Goal: Transaction & Acquisition: Purchase product/service

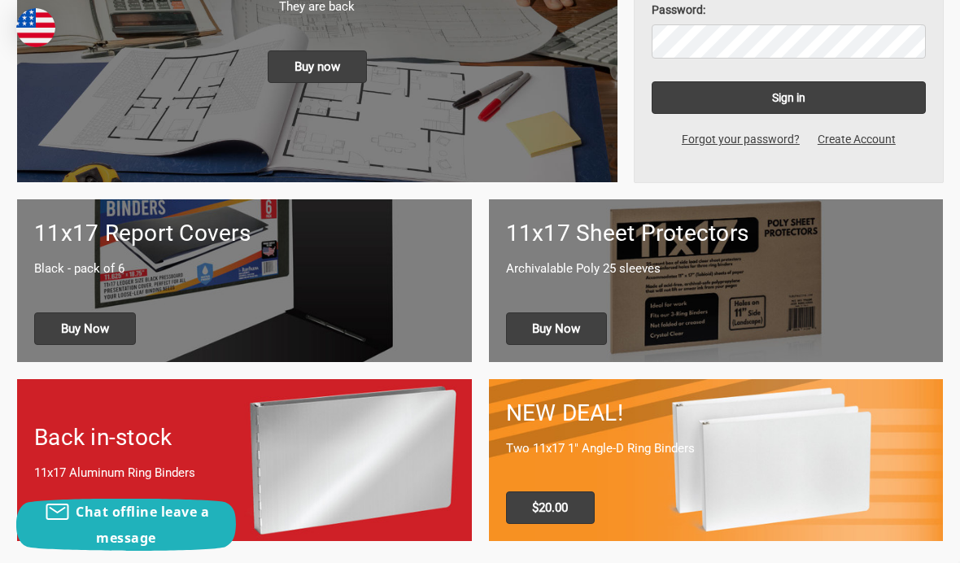
scroll to position [429, 0]
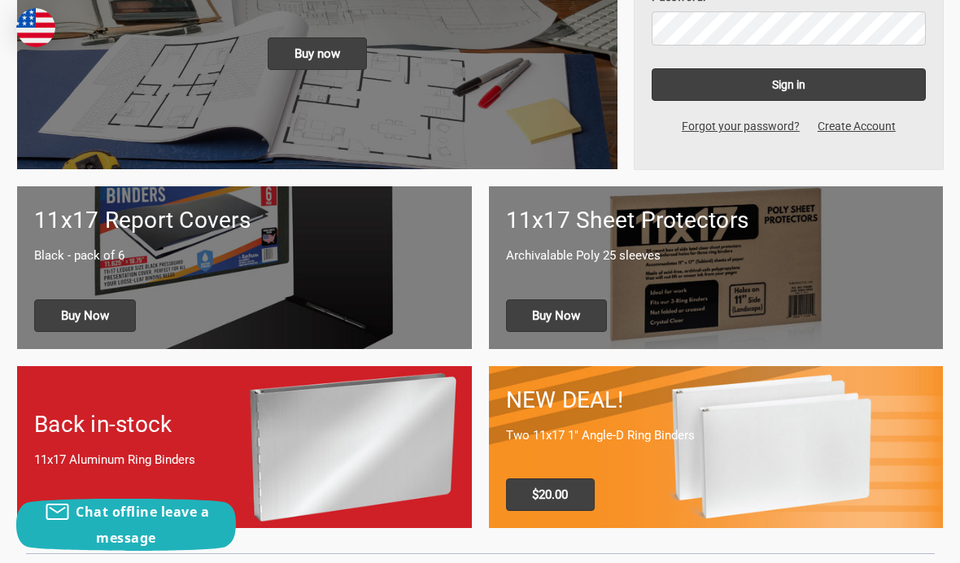
click at [556, 380] on div "NEW DEAL! Two 11x17 1" Angle-D Ring Binders $20.00" at bounding box center [716, 447] width 455 height 162
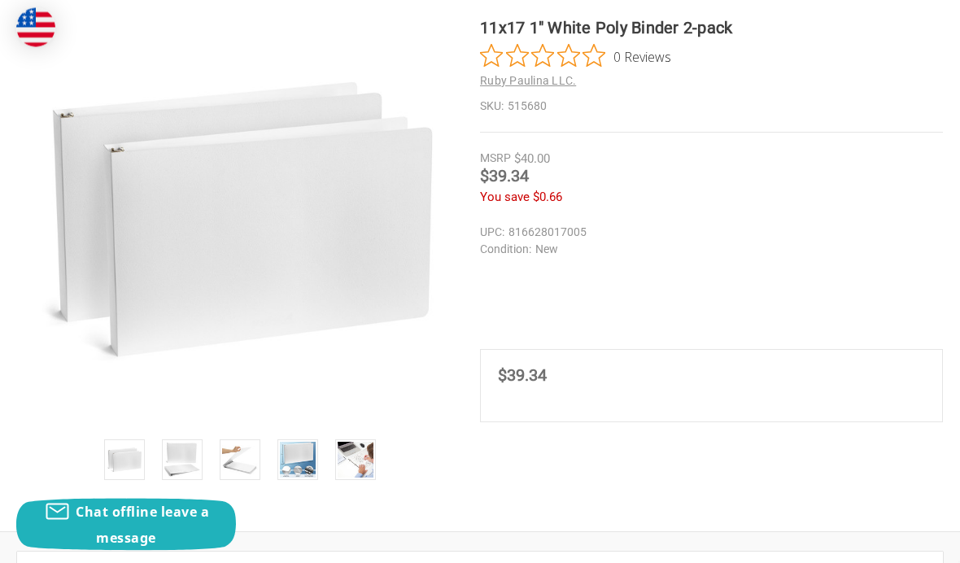
scroll to position [322, 0]
click at [301, 466] on img at bounding box center [298, 460] width 36 height 36
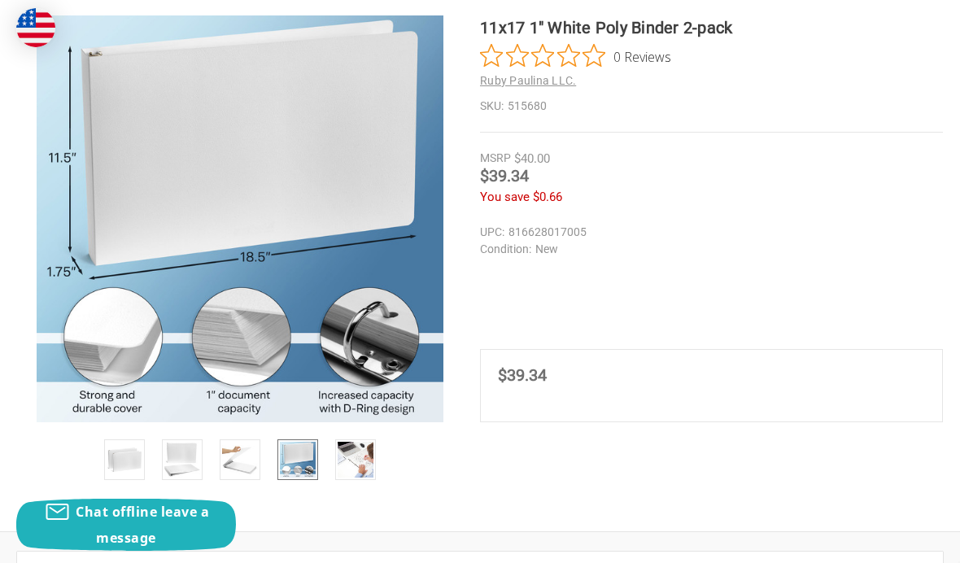
scroll to position [0, 0]
click at [364, 465] on img at bounding box center [356, 460] width 36 height 36
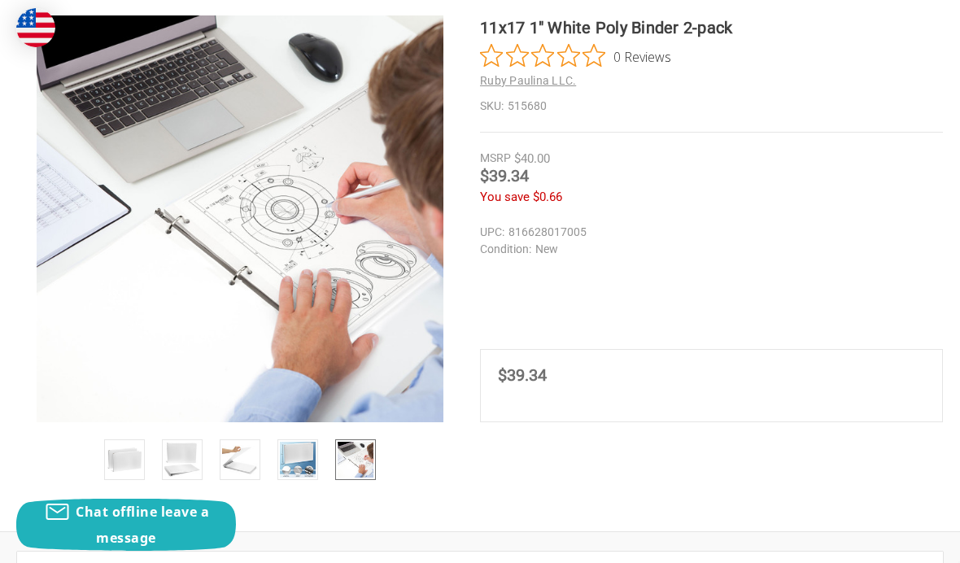
click at [297, 461] on img at bounding box center [298, 460] width 36 height 36
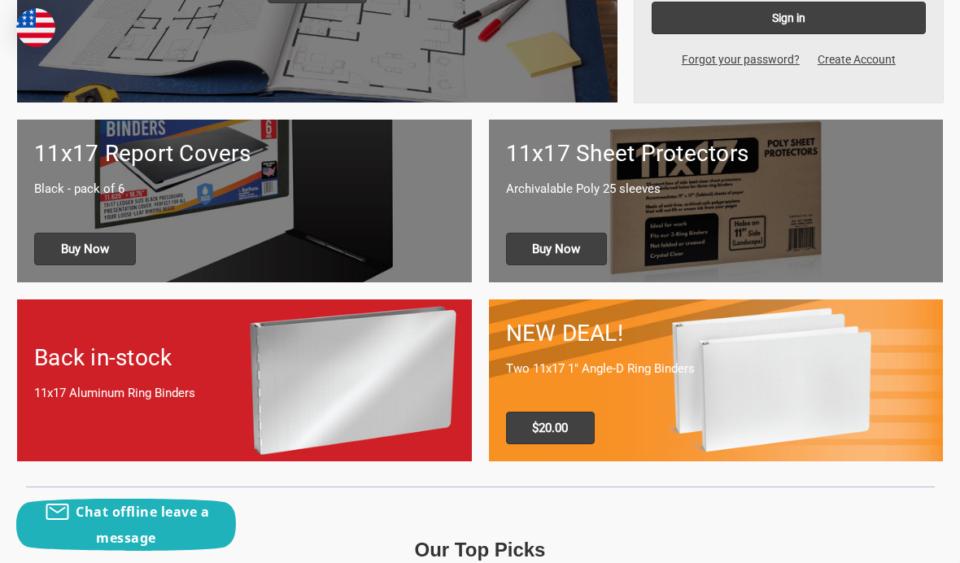
click at [421, 206] on div "11x17 Report Covers Black - pack of 6 Buy Now" at bounding box center [244, 201] width 455 height 162
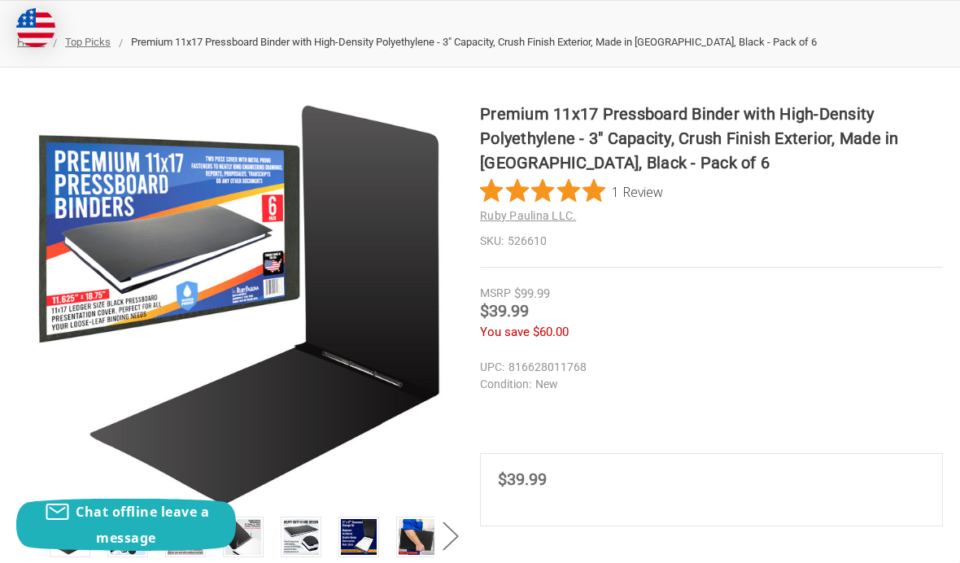
click at [420, 525] on img at bounding box center [417, 537] width 36 height 36
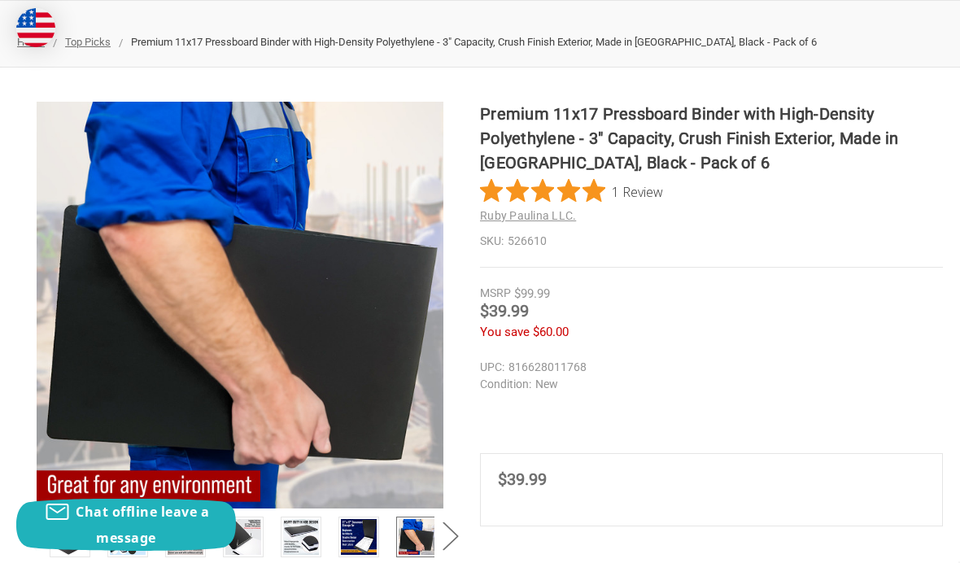
click at [364, 534] on img at bounding box center [359, 537] width 36 height 36
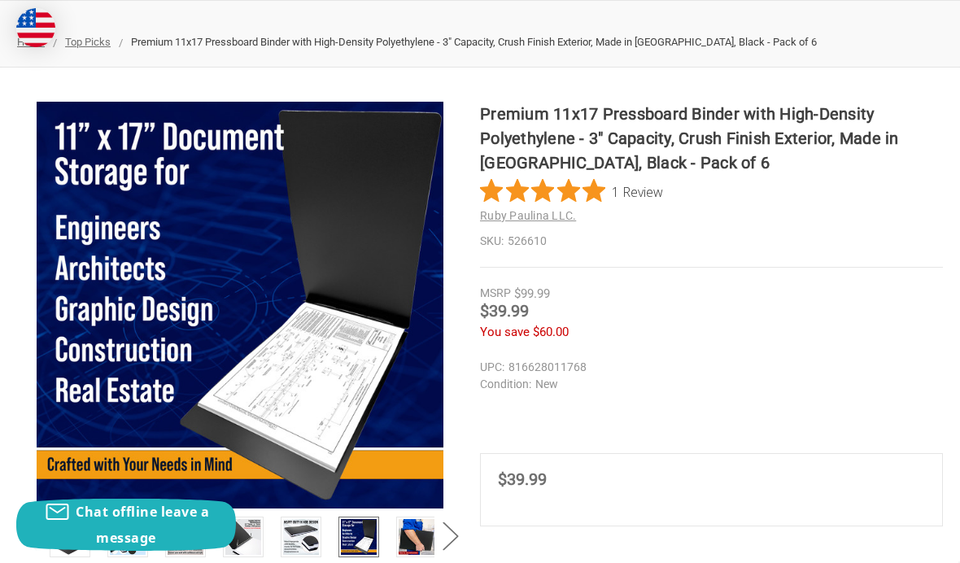
scroll to position [303, 0]
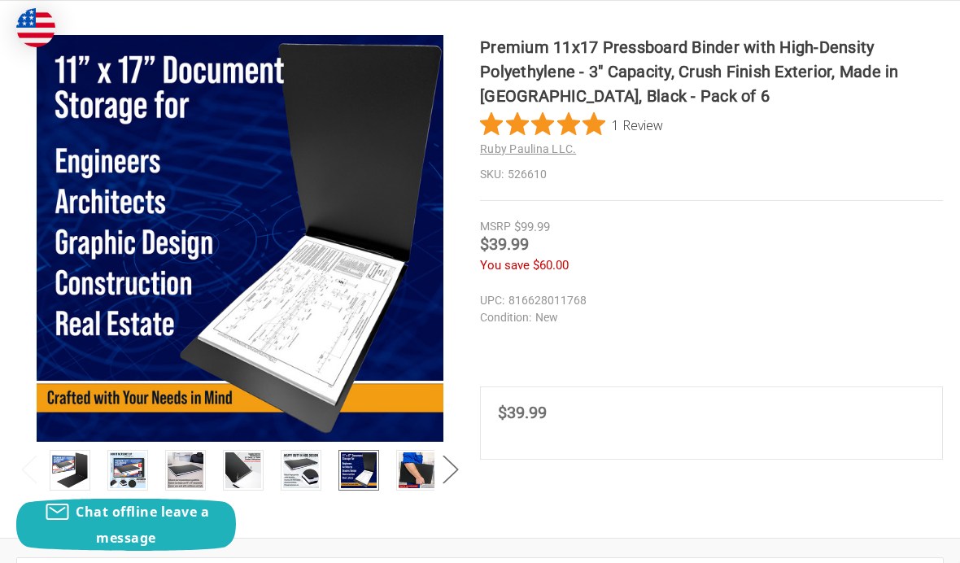
click at [236, 469] on img at bounding box center [243, 470] width 36 height 36
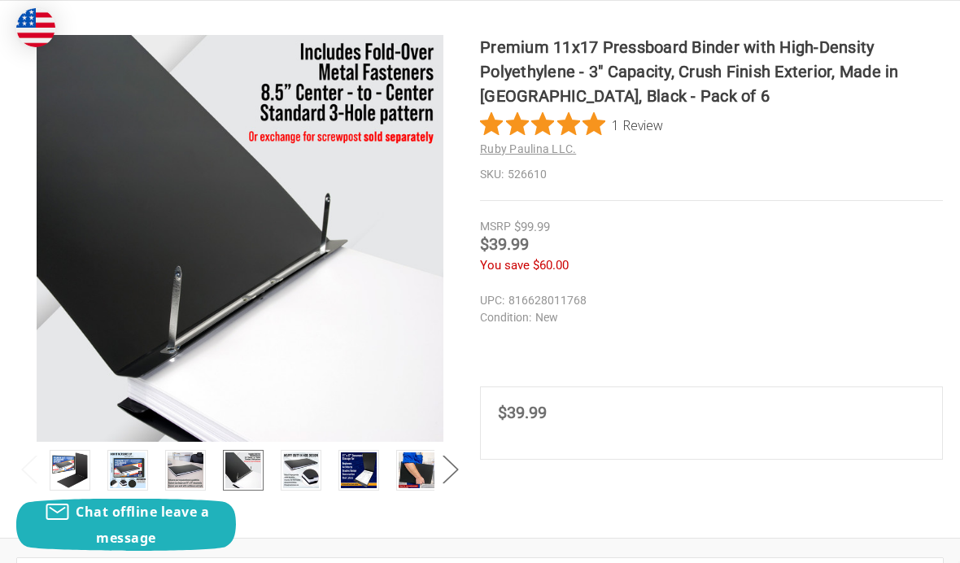
click at [369, 471] on img at bounding box center [359, 470] width 36 height 36
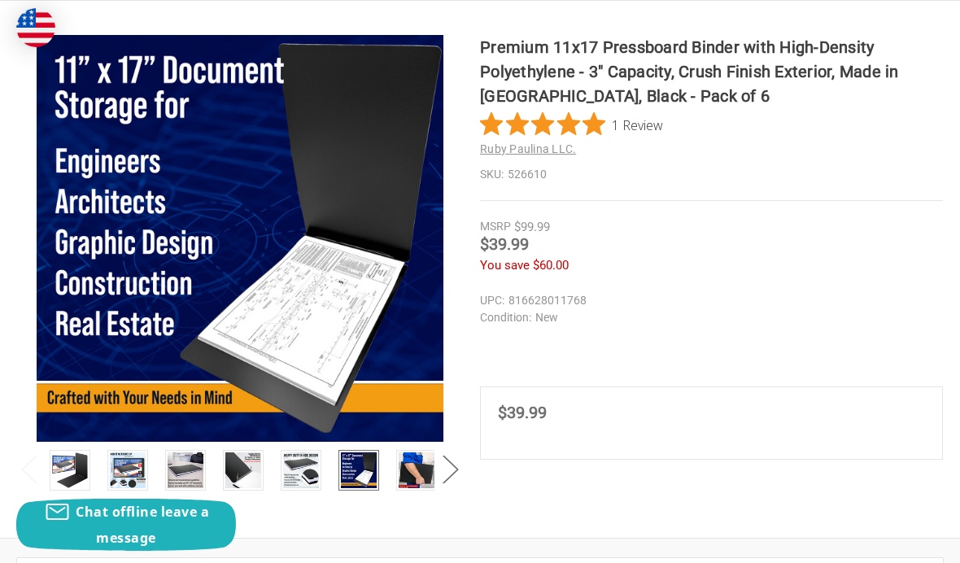
click at [429, 476] on img at bounding box center [417, 470] width 36 height 36
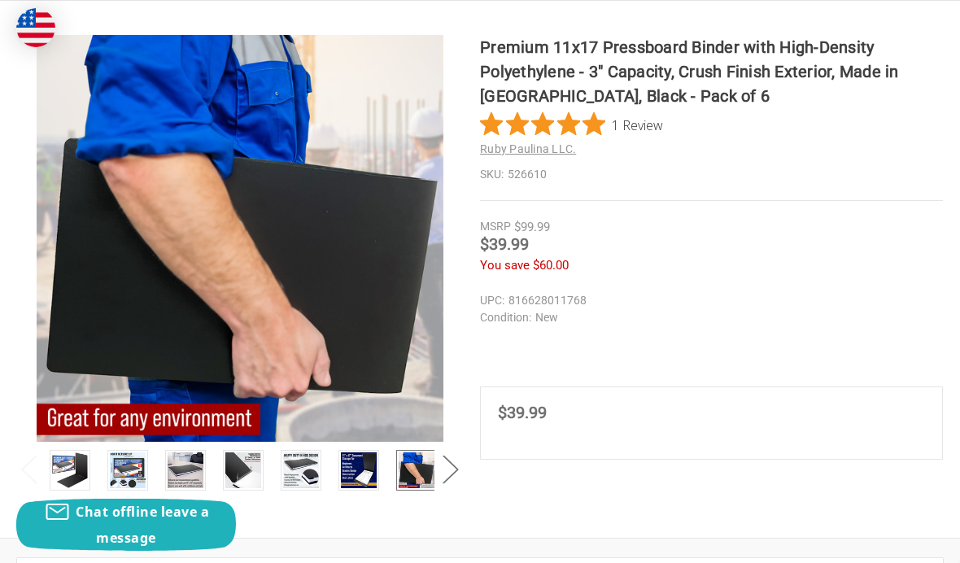
click at [452, 465] on button "Next" at bounding box center [450, 469] width 33 height 50
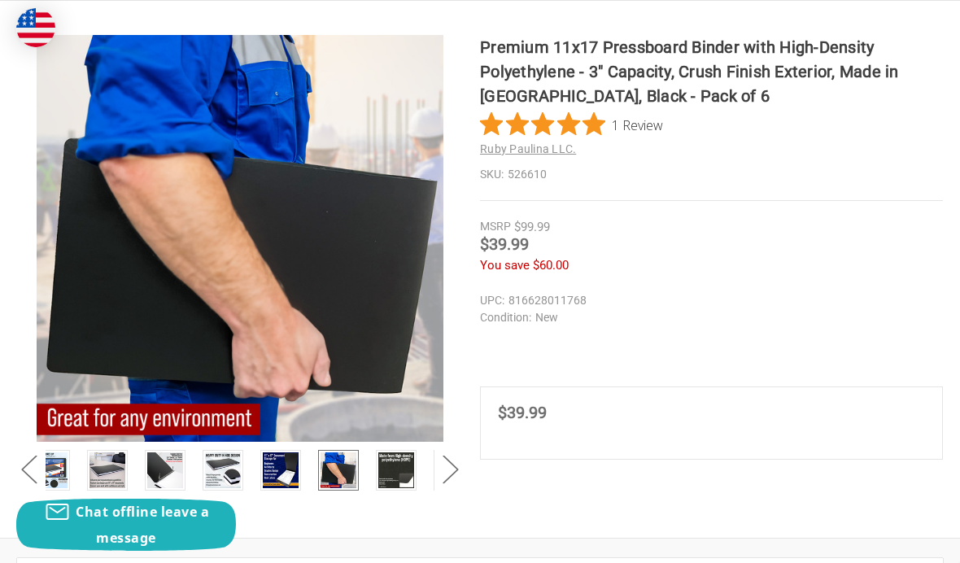
click at [399, 462] on img at bounding box center [396, 470] width 36 height 36
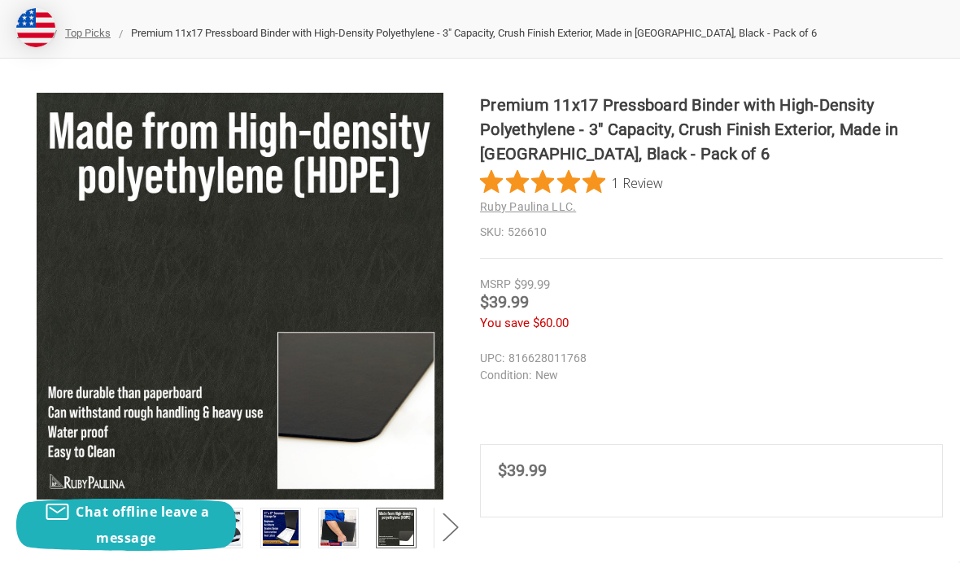
scroll to position [0, 0]
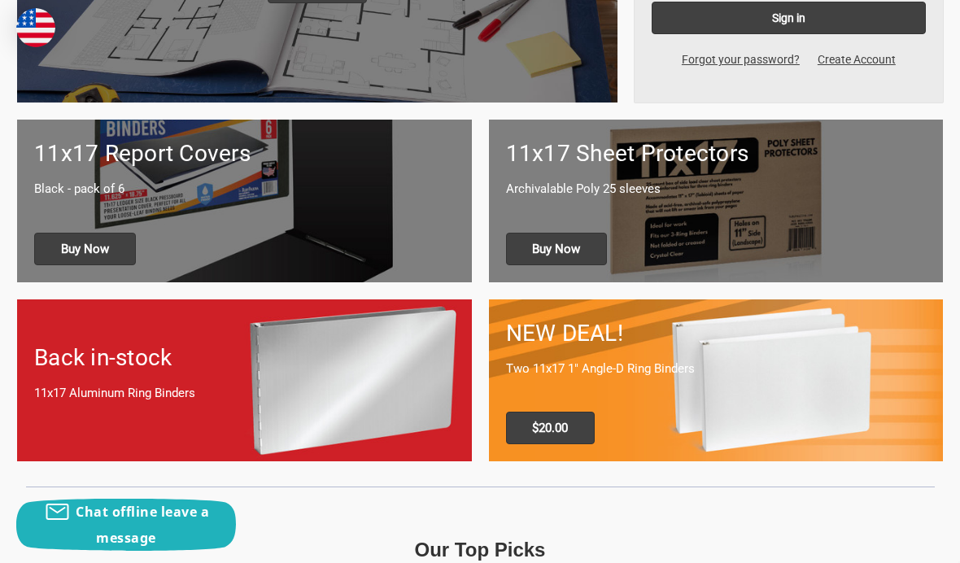
click at [581, 249] on span "Buy Now" at bounding box center [557, 249] width 102 height 33
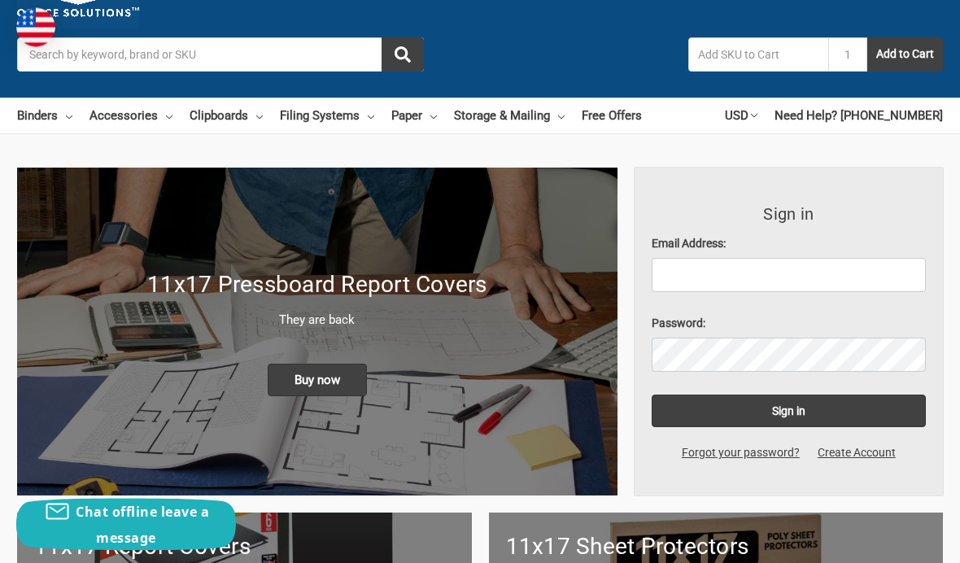
scroll to position [103, 0]
click at [555, 391] on div "11x17 Pressboard Report Covers They are back Buy now" at bounding box center [317, 332] width 600 height 162
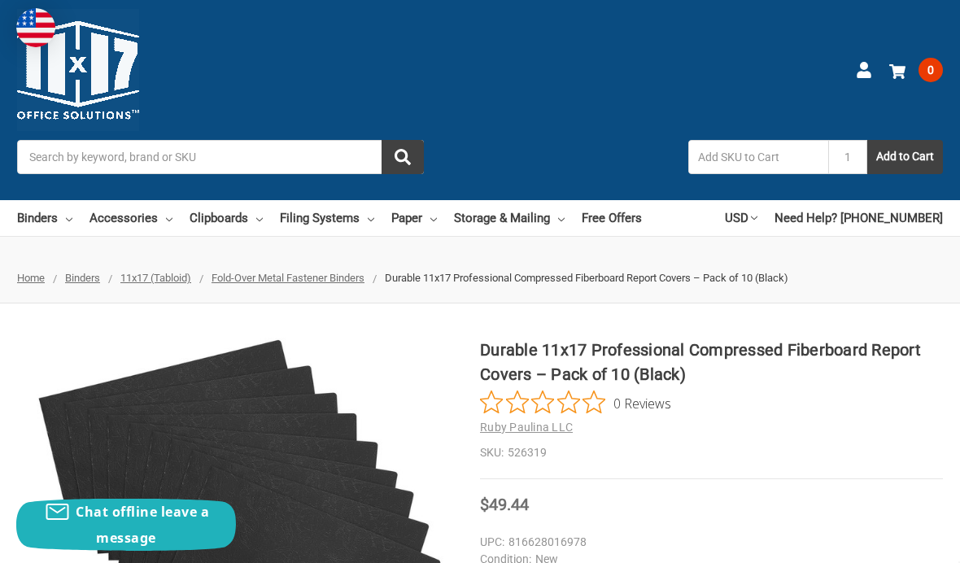
click at [55, 217] on link "Binders" at bounding box center [44, 218] width 55 height 36
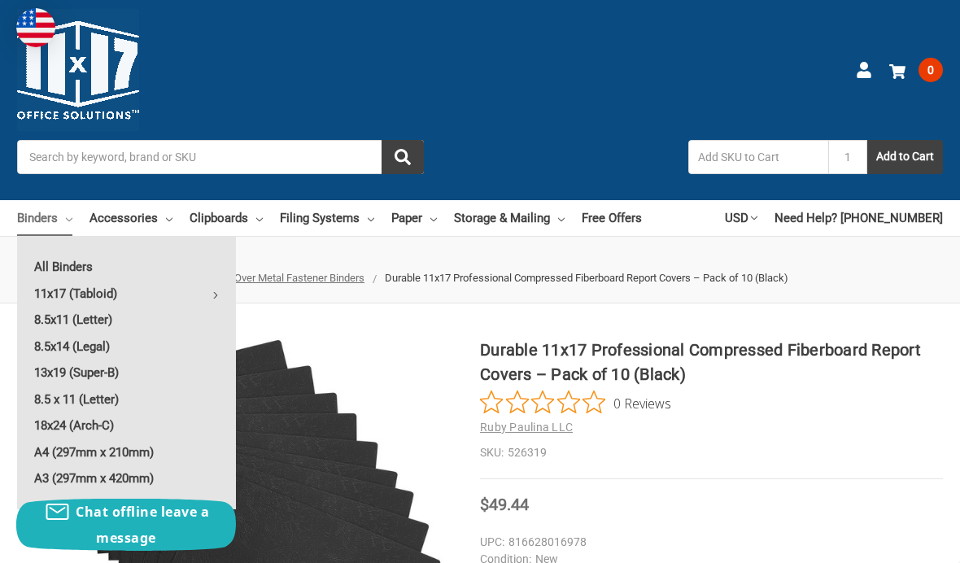
click at [82, 286] on link "11x17 (Tabloid)" at bounding box center [126, 294] width 219 height 26
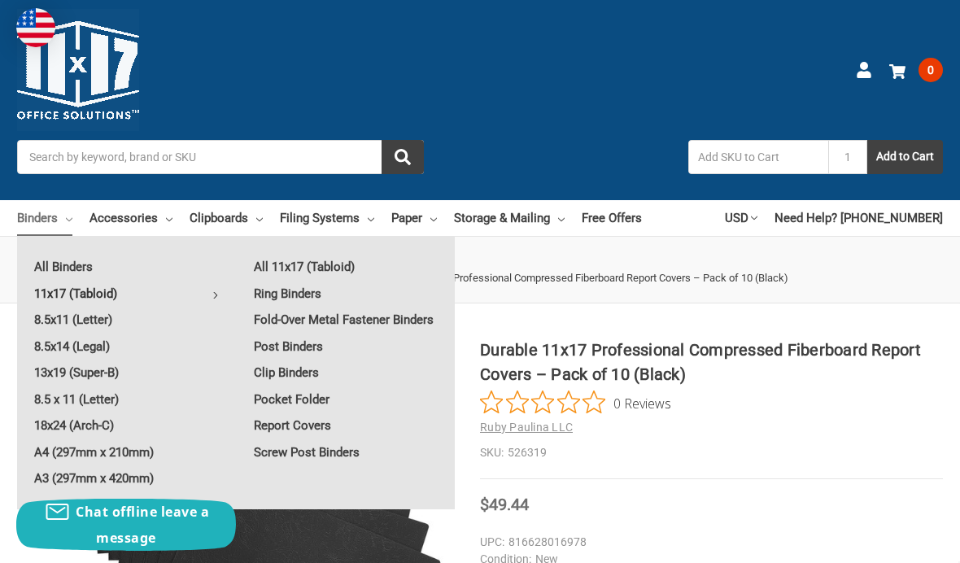
click at [350, 459] on link "Screw Post Binders" at bounding box center [346, 452] width 218 height 26
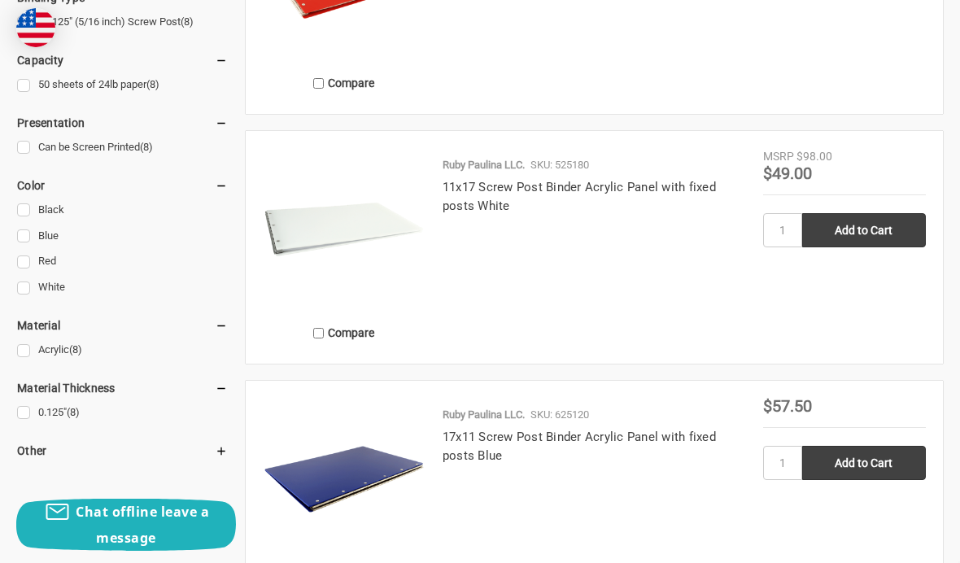
scroll to position [1025, 0]
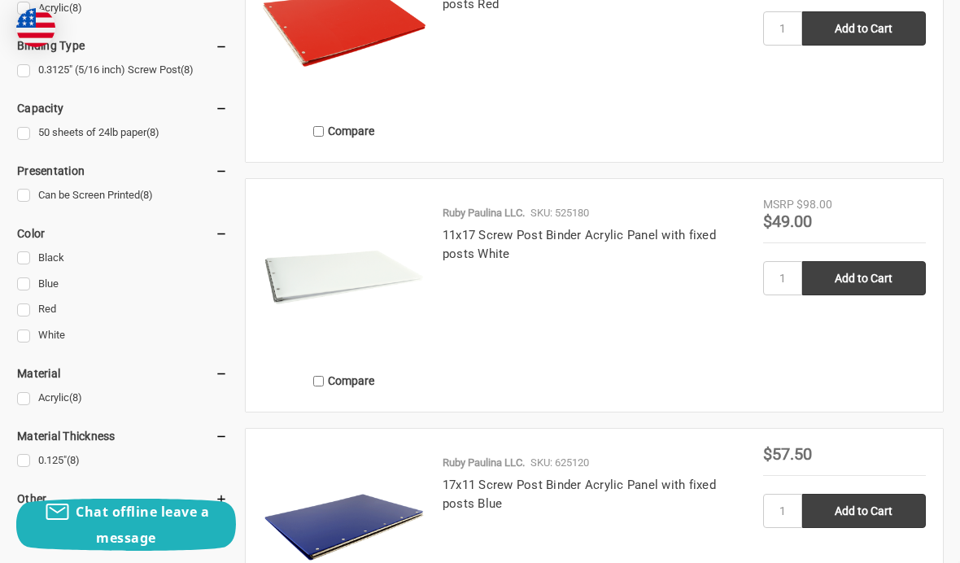
click at [691, 229] on link "11x17 Screw Post Binder Acrylic Panel with fixed posts White" at bounding box center [579, 244] width 273 height 33
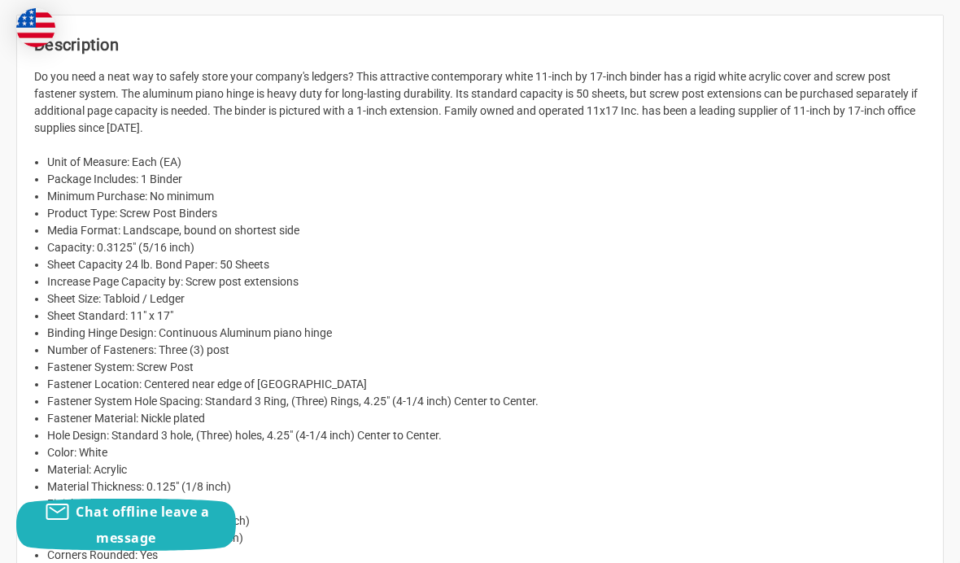
scroll to position [835, 0]
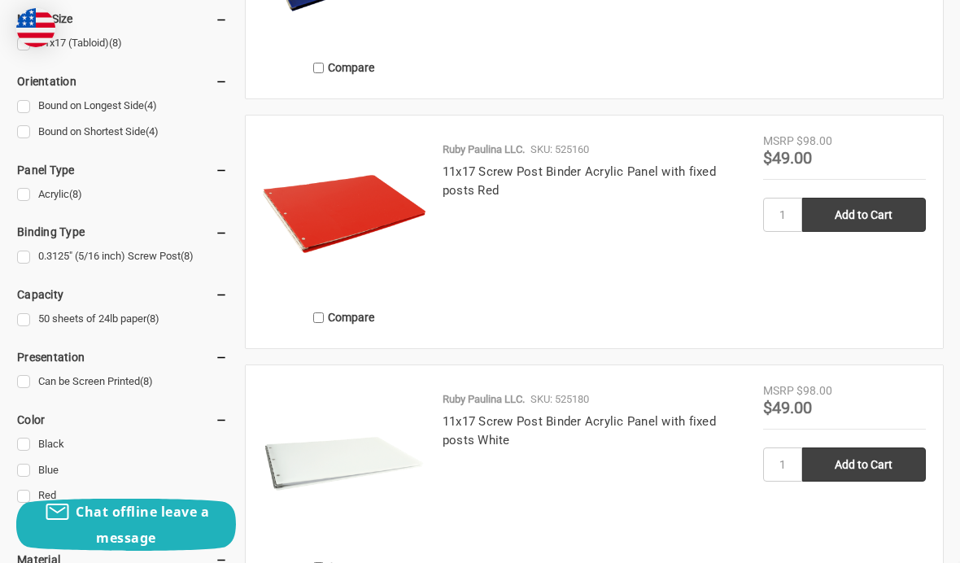
scroll to position [795, 0]
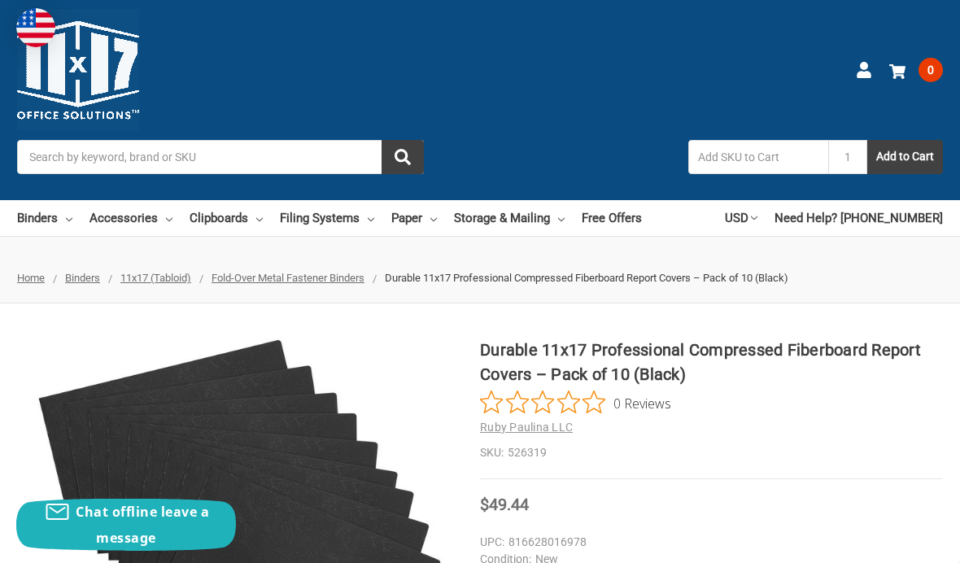
click at [66, 221] on link "Binders" at bounding box center [44, 218] width 55 height 36
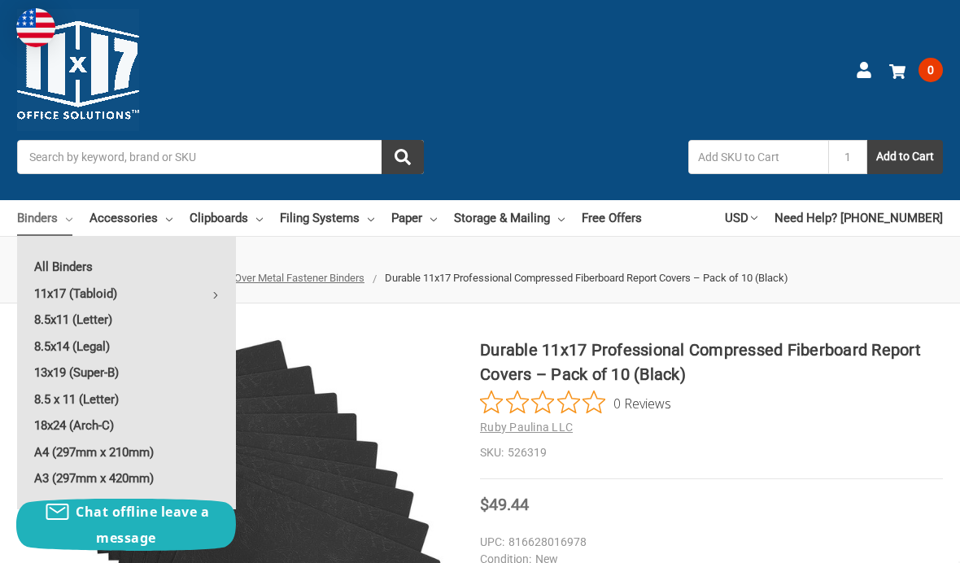
click at [77, 295] on link "11x17 (Tabloid)" at bounding box center [126, 294] width 219 height 26
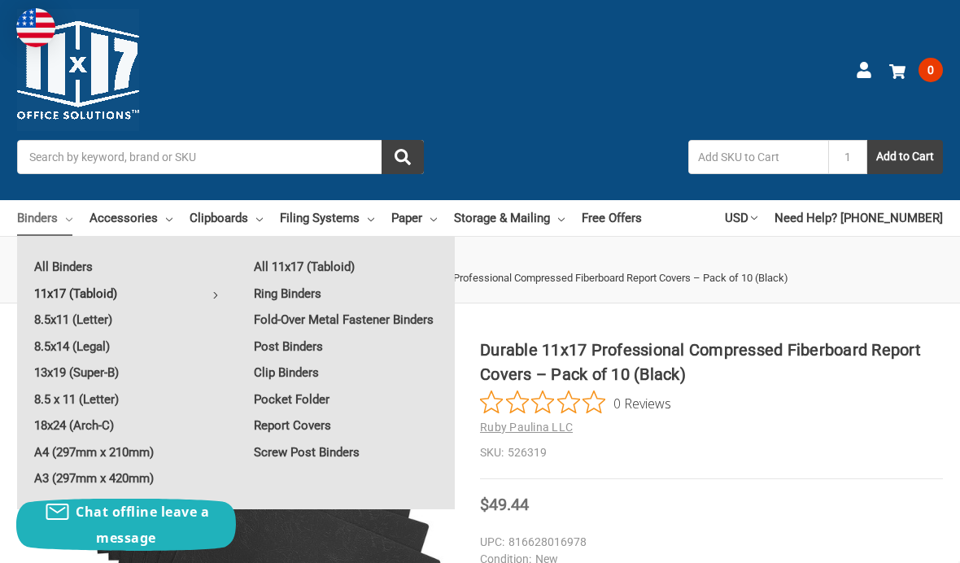
click at [287, 298] on link "Ring Binders" at bounding box center [346, 294] width 218 height 26
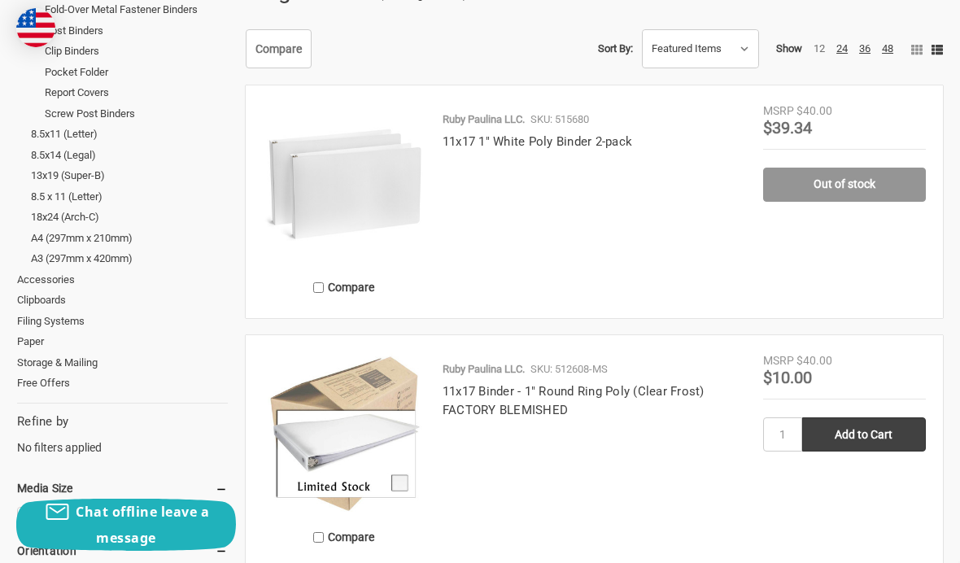
click at [317, 447] on img at bounding box center [344, 433] width 163 height 163
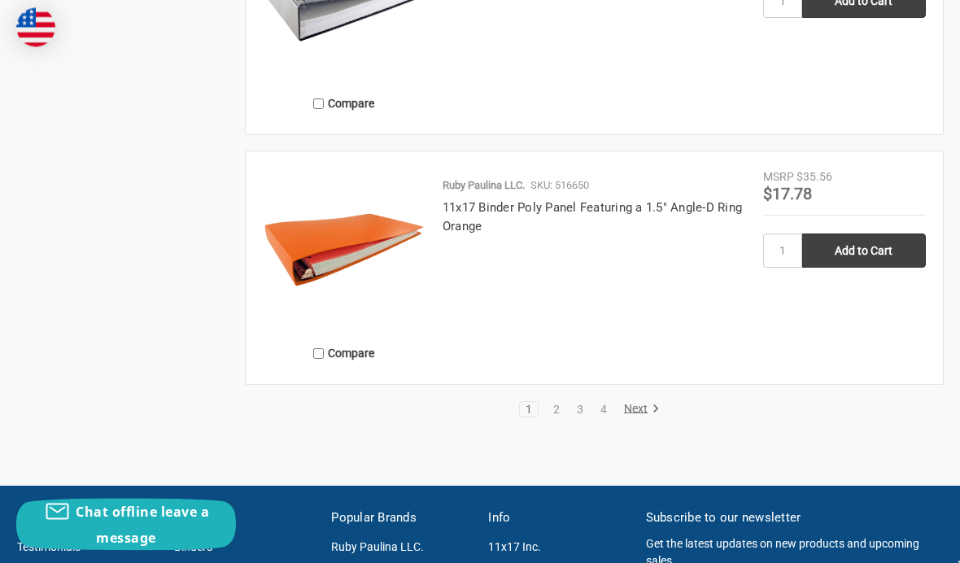
scroll to position [3052, 0]
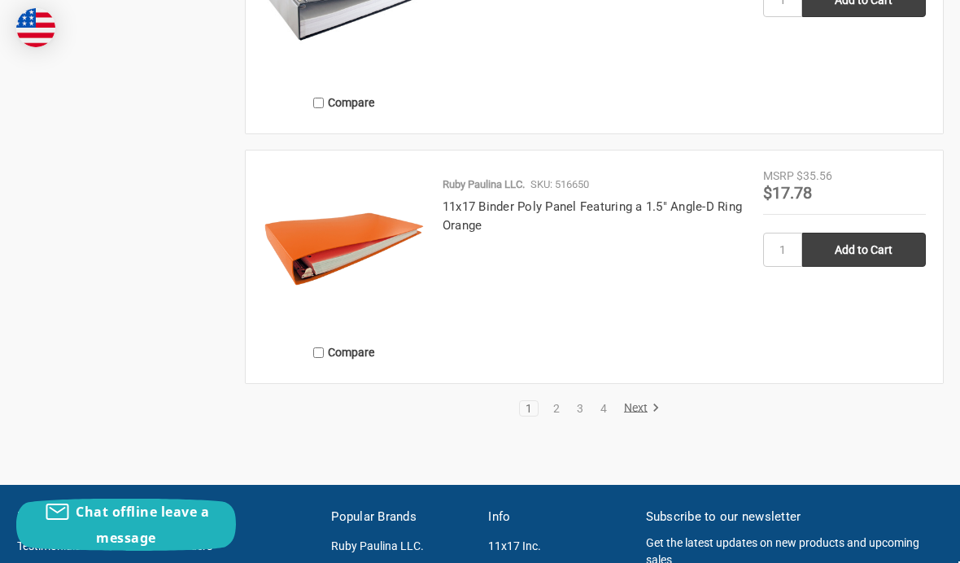
click at [552, 408] on link "2" at bounding box center [557, 408] width 18 height 11
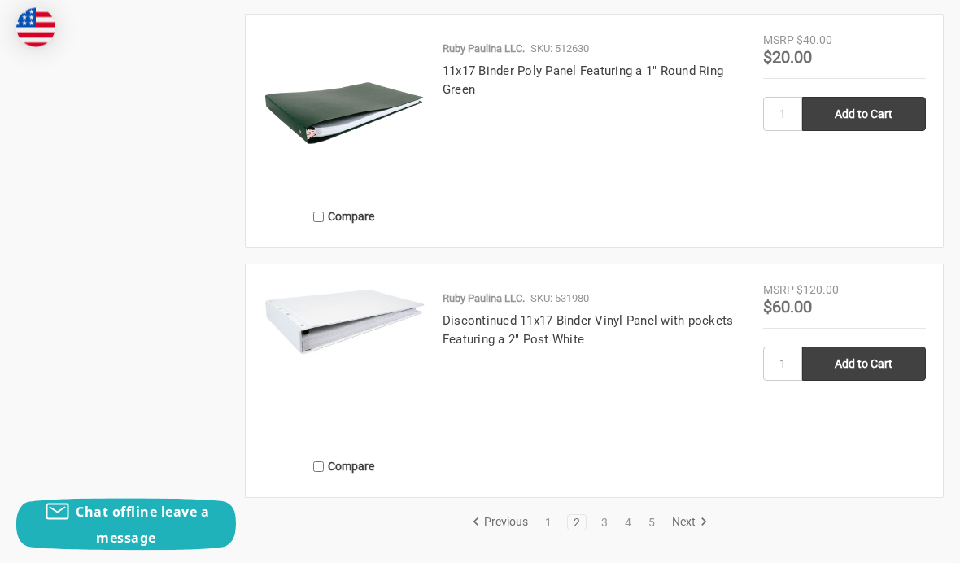
scroll to position [2939, 0]
click at [305, 345] on img at bounding box center [344, 321] width 163 height 81
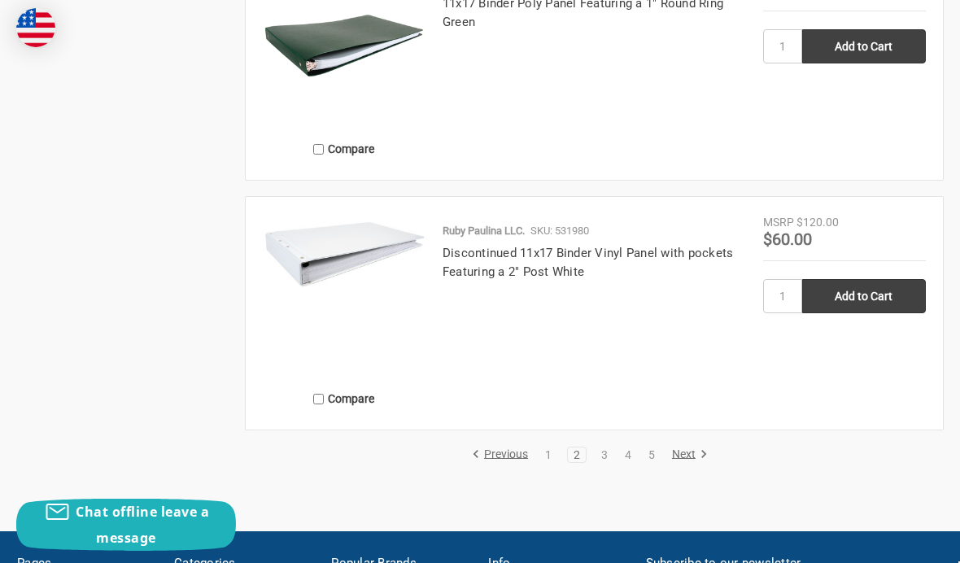
click at [600, 456] on link "3" at bounding box center [605, 454] width 18 height 11
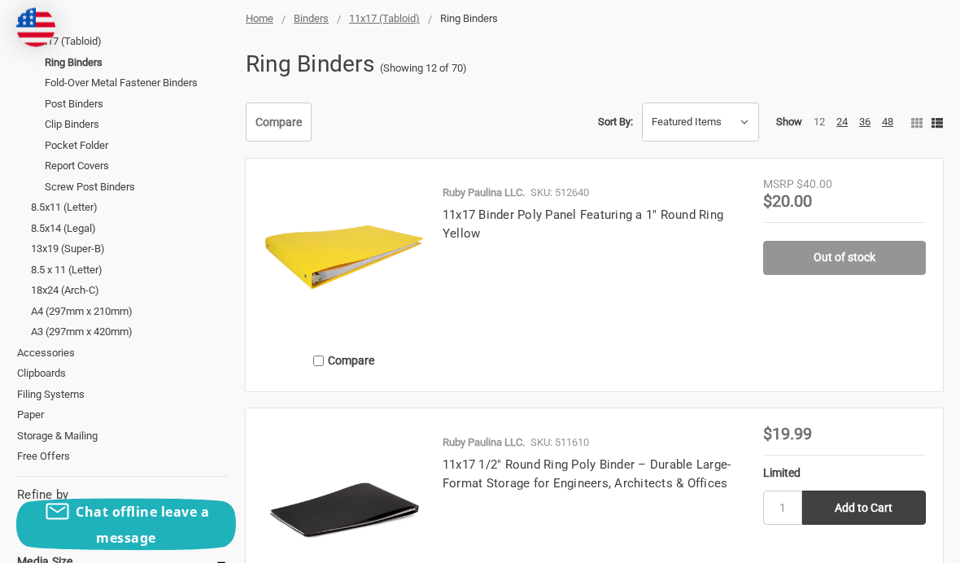
scroll to position [296, 0]
click at [315, 518] on img at bounding box center [344, 506] width 163 height 163
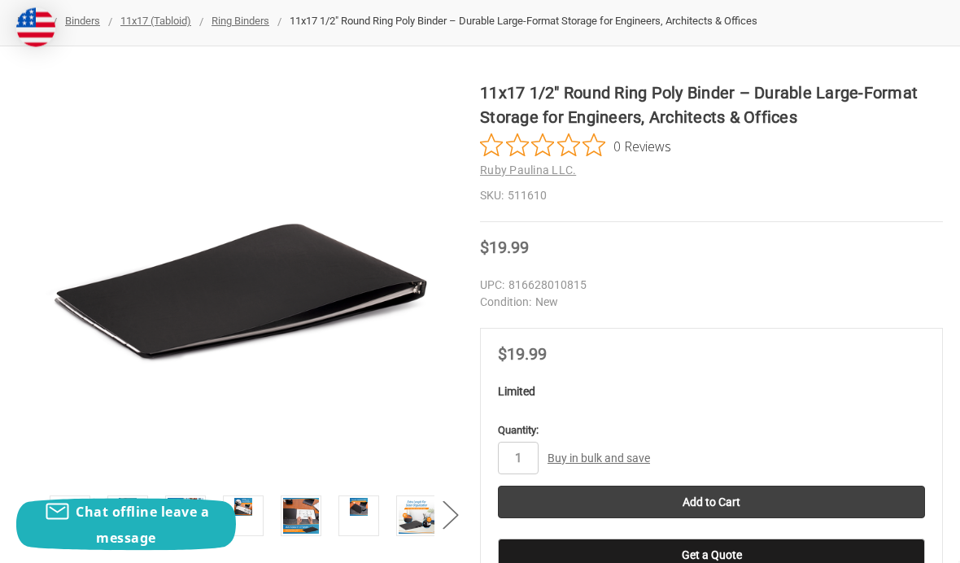
scroll to position [257, 0]
click at [237, 515] on link at bounding box center [243, 515] width 41 height 41
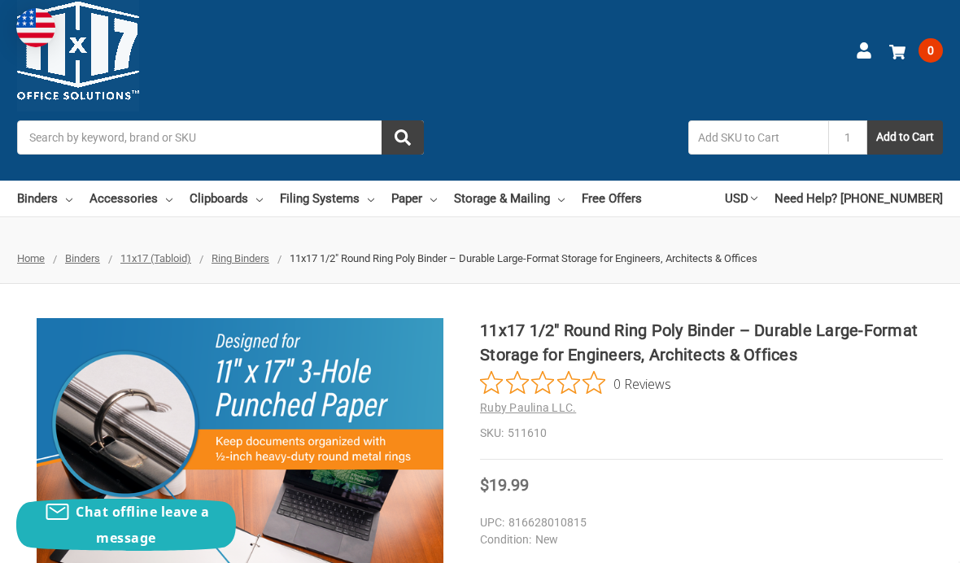
scroll to position [0, 0]
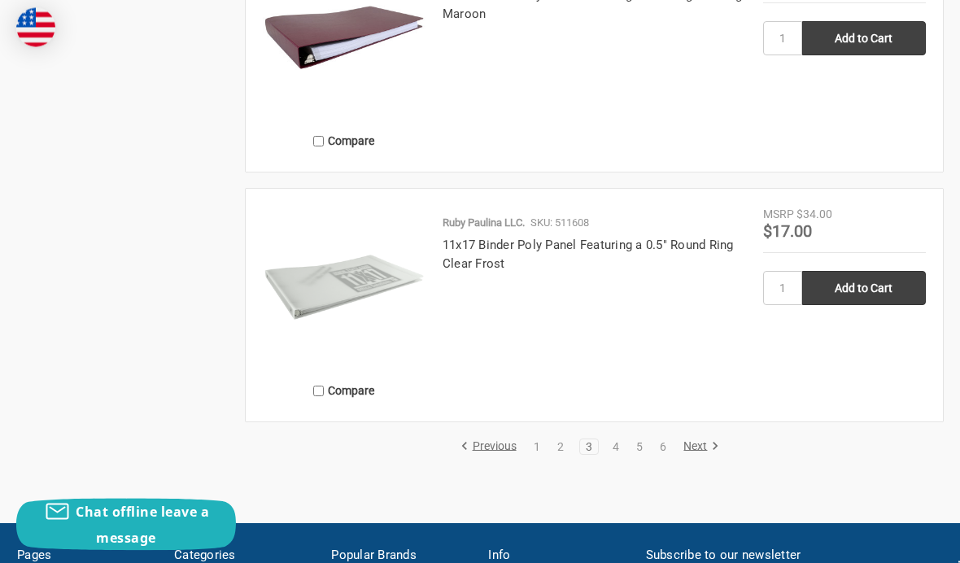
scroll to position [3011, 0]
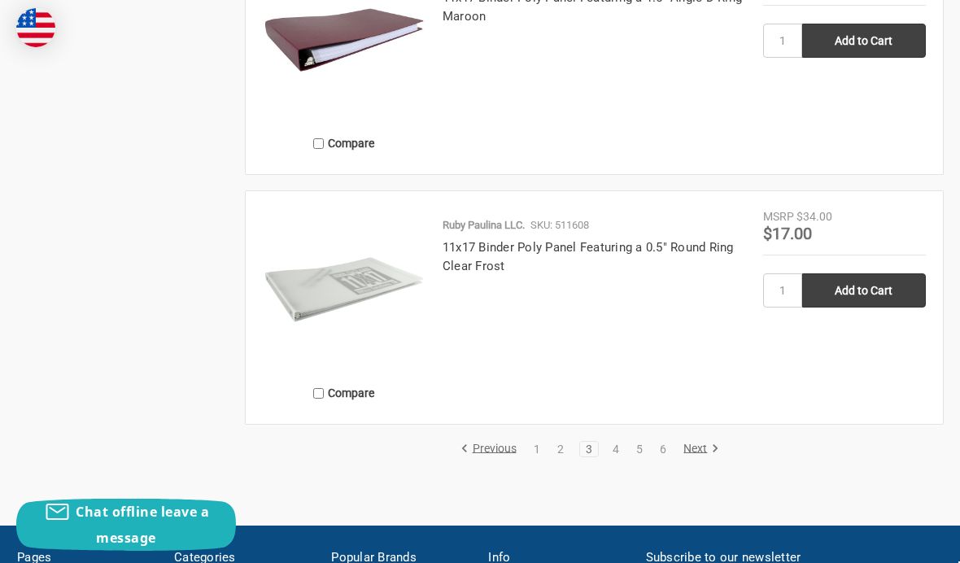
click at [304, 307] on img at bounding box center [344, 289] width 163 height 163
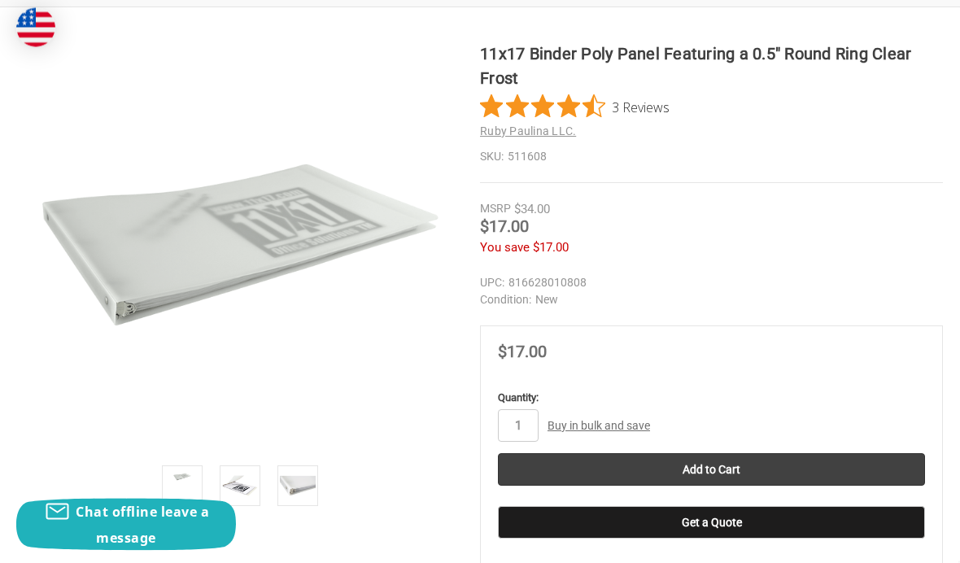
scroll to position [296, 0]
click at [766, 458] on input "Add to Cart" at bounding box center [711, 469] width 427 height 33
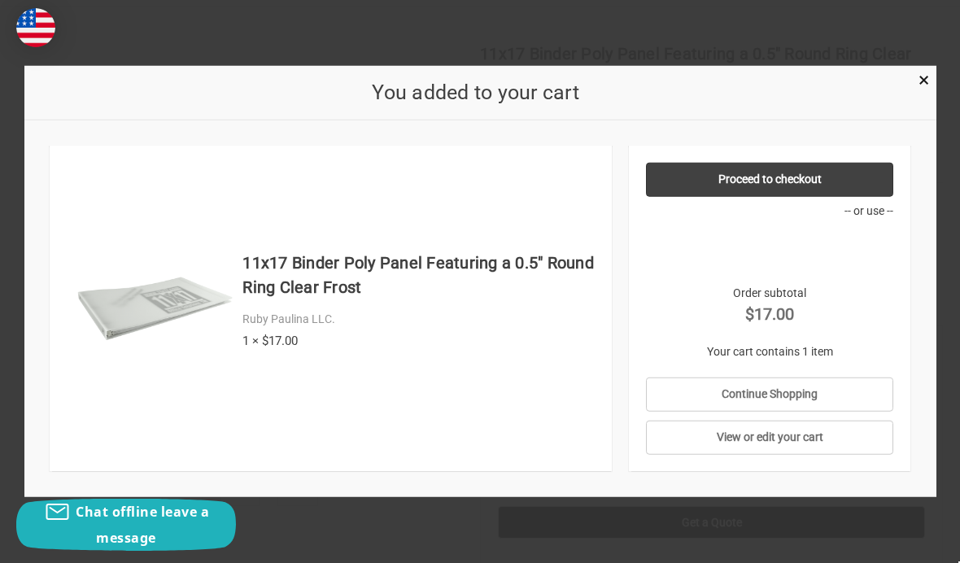
click at [903, 108] on div "You added to your cart" at bounding box center [480, 93] width 912 height 55
click at [928, 92] on span "×" at bounding box center [923, 80] width 11 height 24
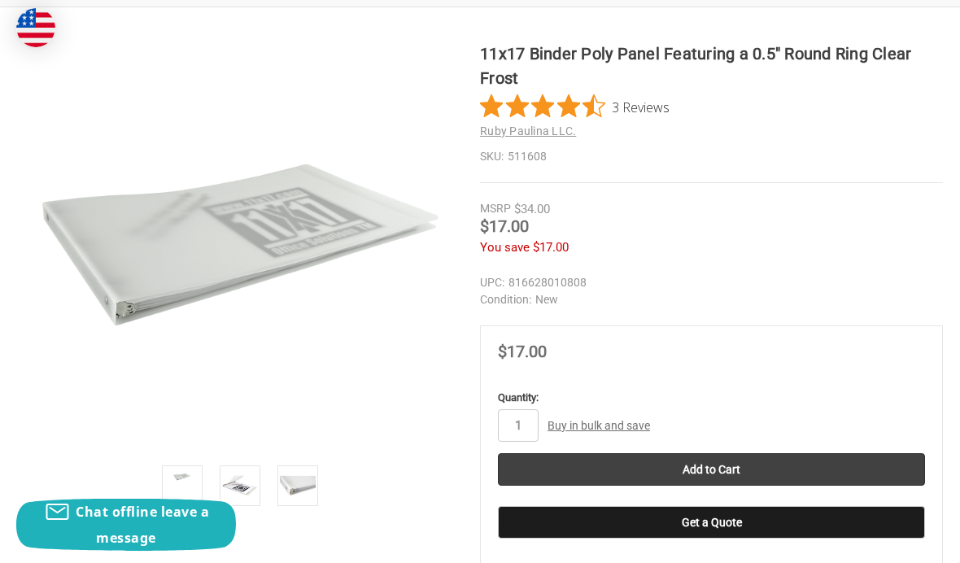
scroll to position [0, 0]
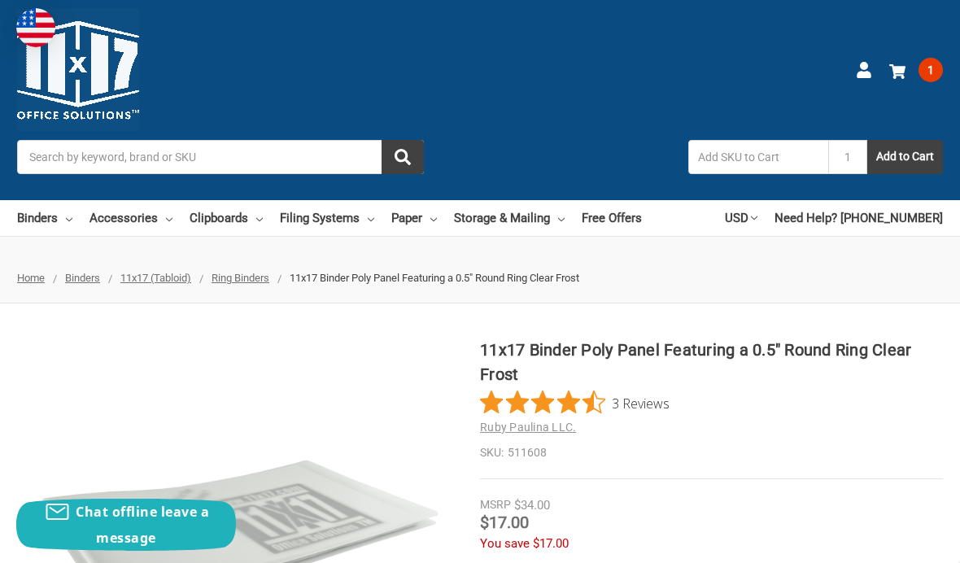
click at [869, 66] on icon at bounding box center [864, 70] width 16 height 16
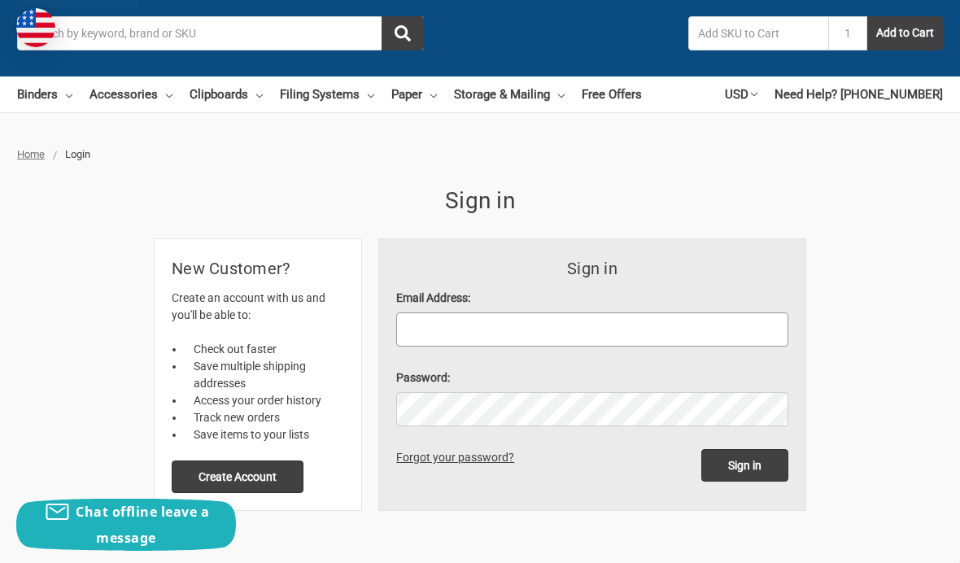
click at [692, 326] on input "Email Address:" at bounding box center [592, 329] width 392 height 34
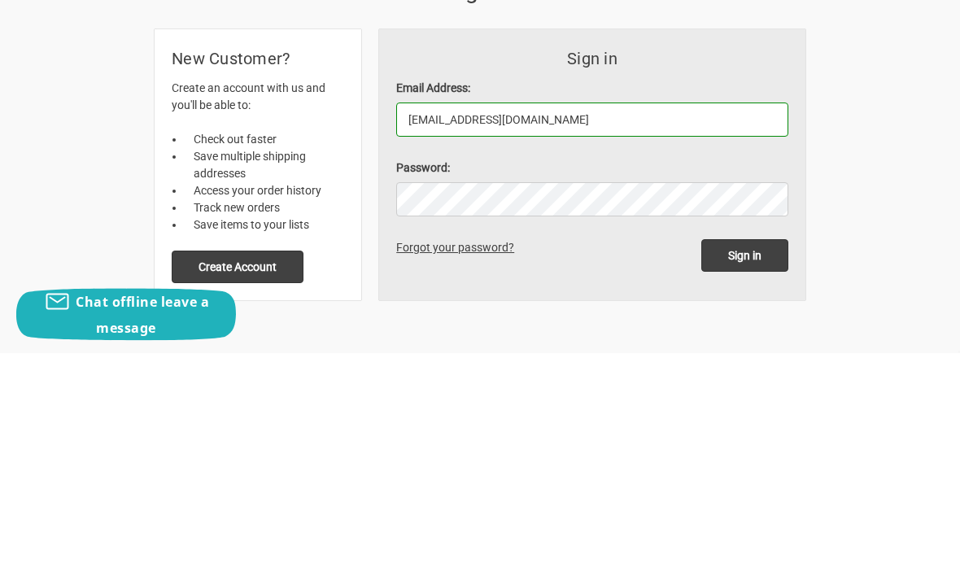
type input "[EMAIL_ADDRESS][DOMAIN_NAME]"
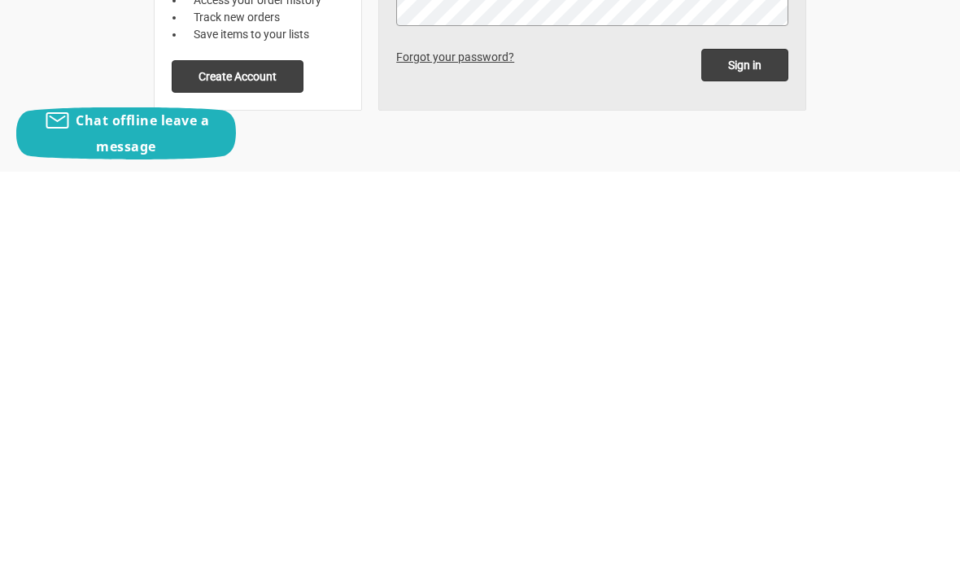
scroll to position [135, 0]
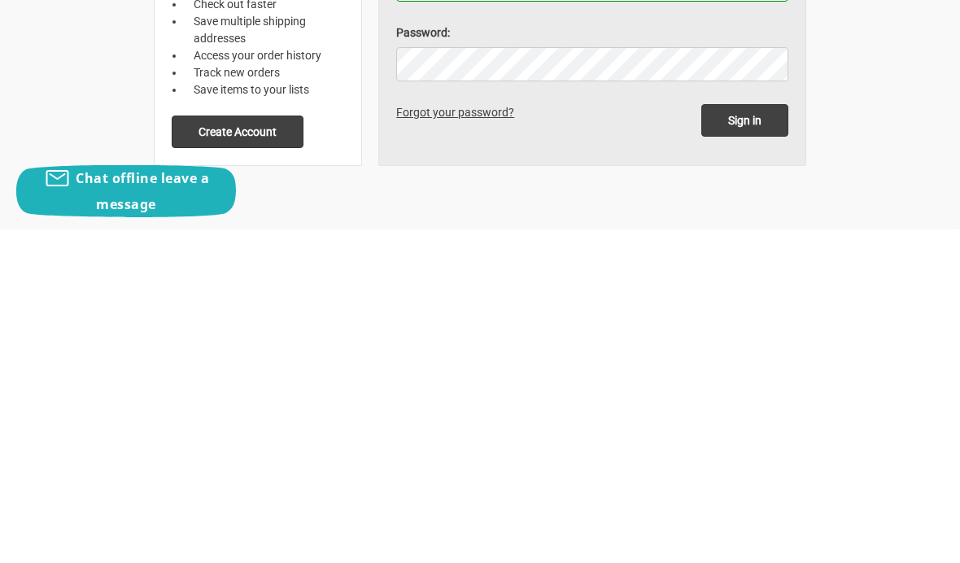
click at [196, 449] on button "Create Account" at bounding box center [238, 465] width 132 height 33
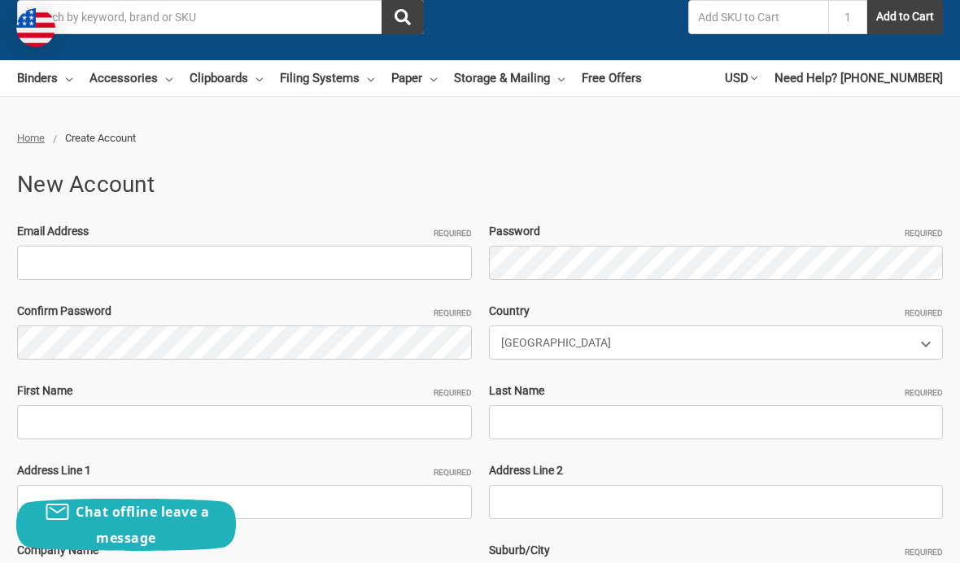
scroll to position [138, 0]
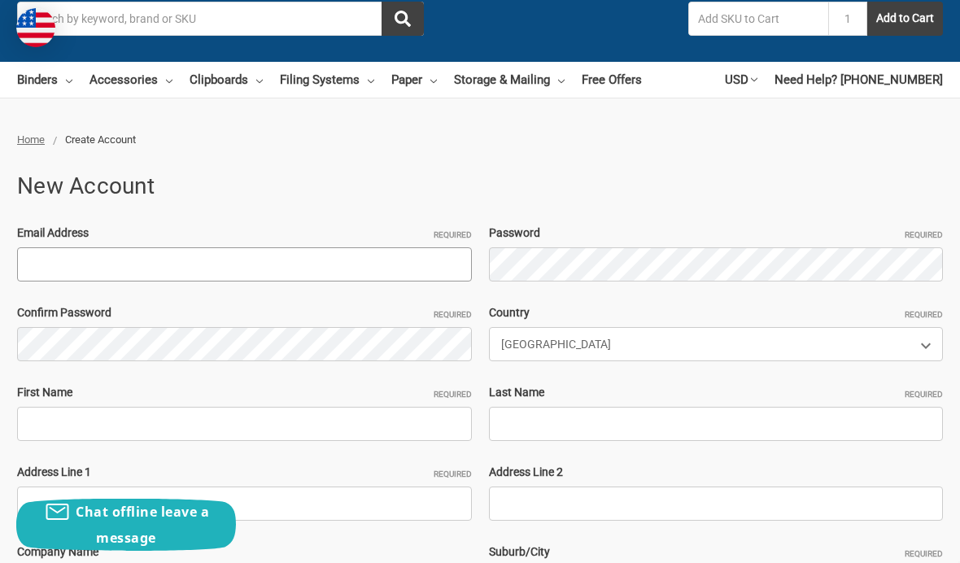
click at [34, 266] on input "Email Address Required" at bounding box center [244, 264] width 455 height 34
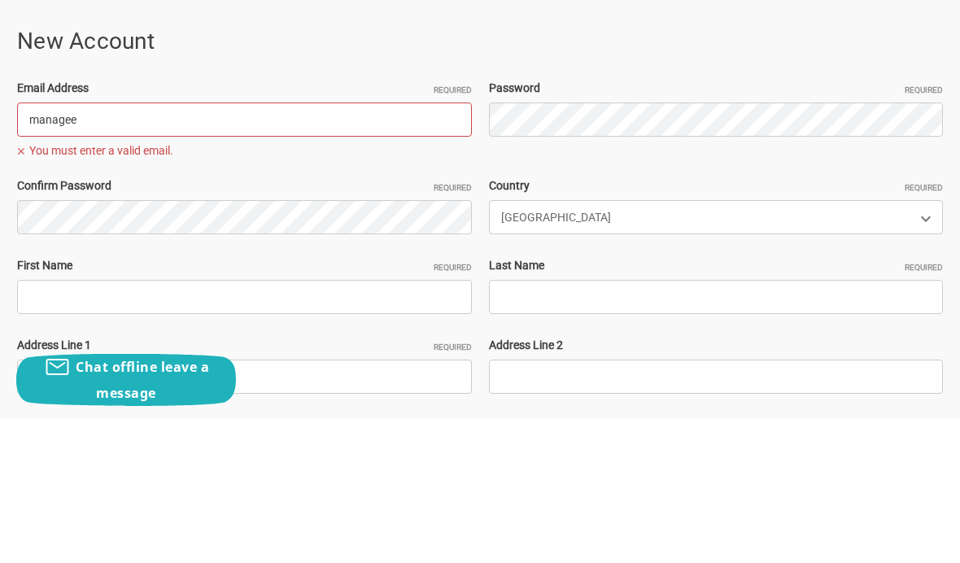
scroll to position [0, 0]
type input "manager@pixel-stitch.com"
type input "Jamie"
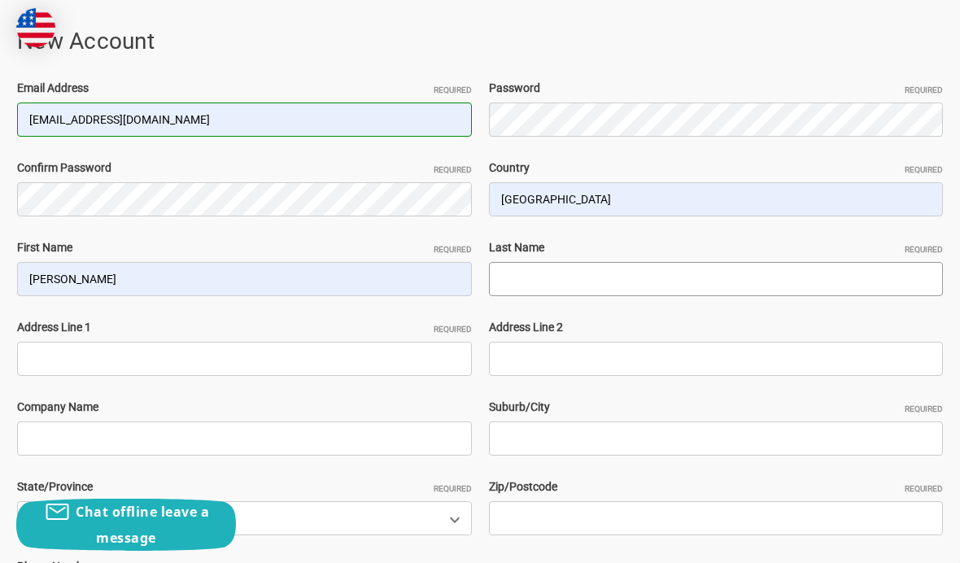
type input "Garrett"
type input "PO Box 10778"
type input "Pixelstitch"
type input "Tempe"
select select "Arizona"
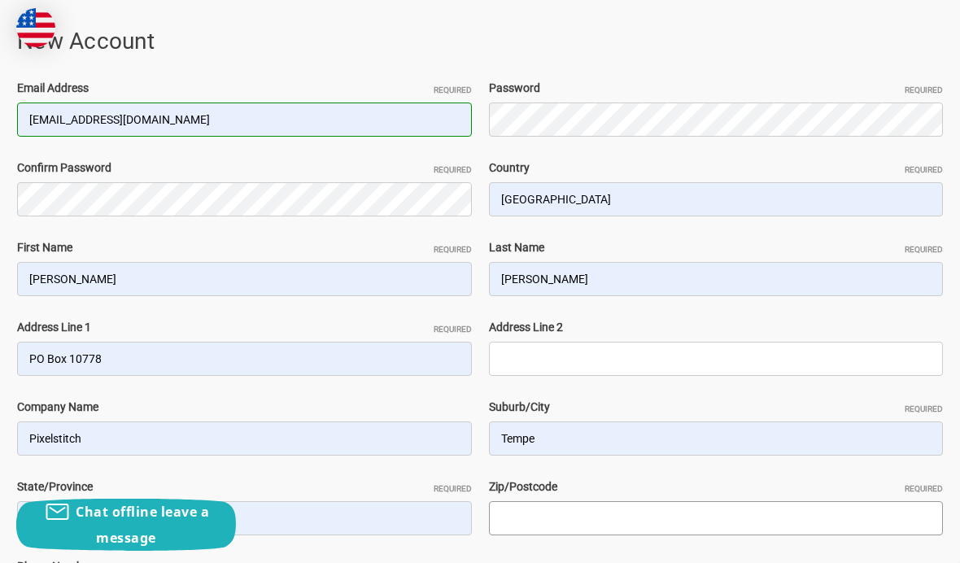
type input "85284"
type input "7345582200"
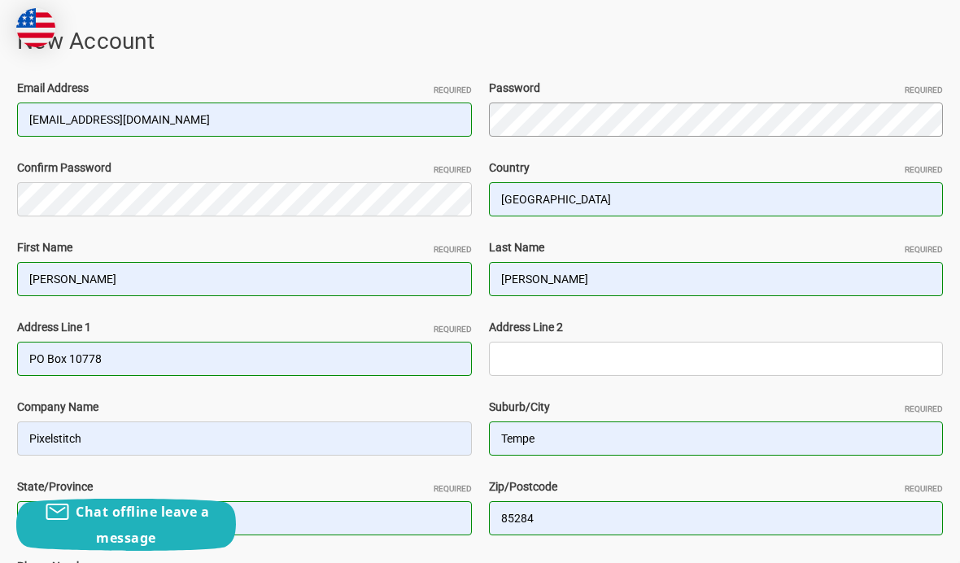
type input "[EMAIL_ADDRESS][DOMAIN_NAME]"
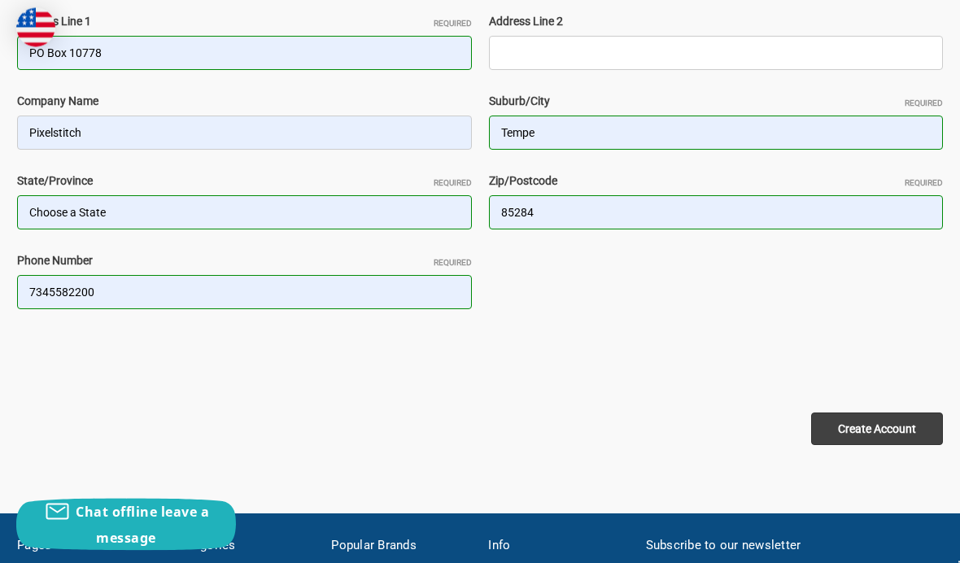
scroll to position [589, 0]
click at [905, 414] on input "Create Account" at bounding box center [877, 428] width 132 height 33
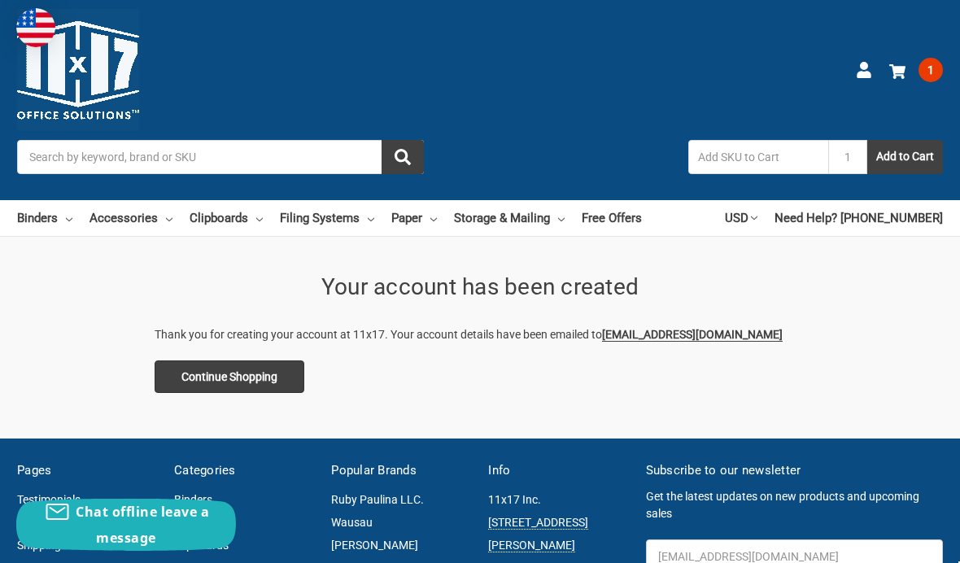
click at [642, 216] on link "Free Offers" at bounding box center [612, 218] width 60 height 36
click at [49, 220] on link "Binders" at bounding box center [44, 218] width 55 height 36
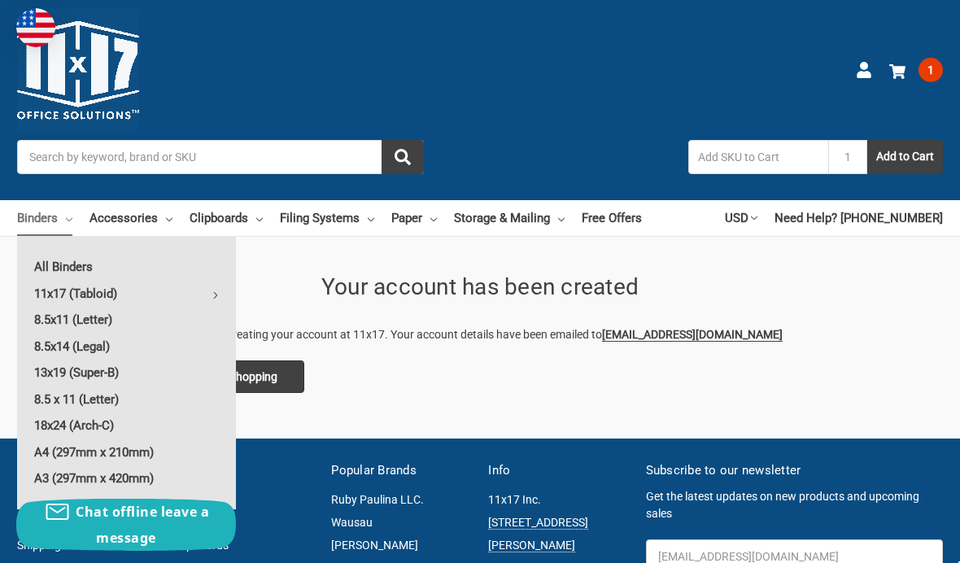
click at [46, 288] on link "11x17 (Tabloid)" at bounding box center [126, 294] width 219 height 26
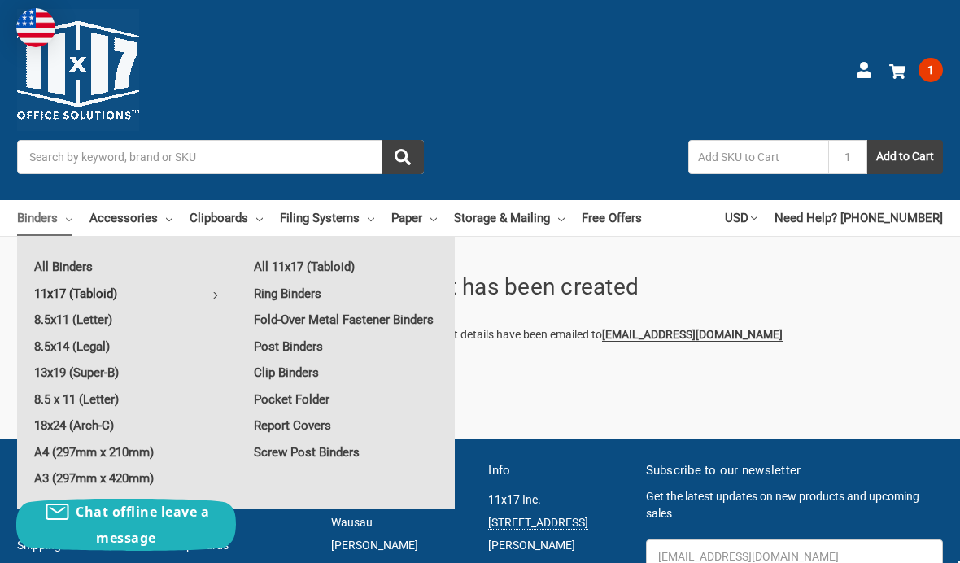
click at [356, 412] on link "Pocket Folder" at bounding box center [346, 399] width 218 height 26
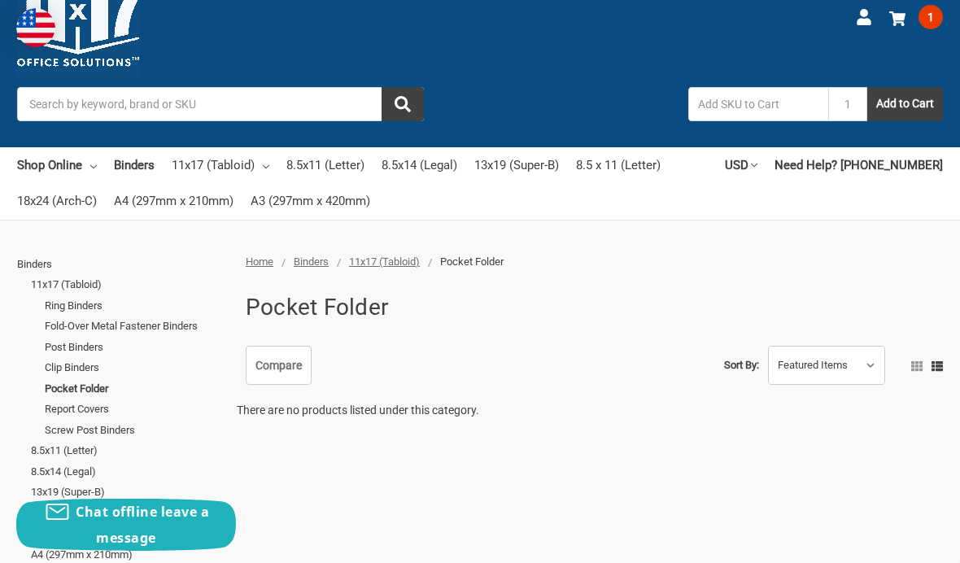
click at [409, 259] on span "11x17 (Tabloid)" at bounding box center [384, 261] width 71 height 12
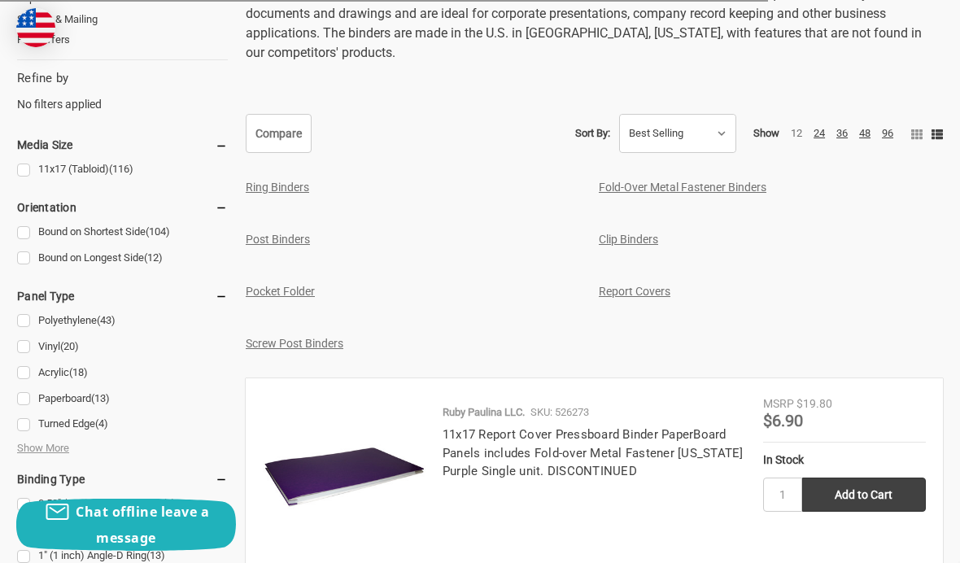
scroll to position [716, 0]
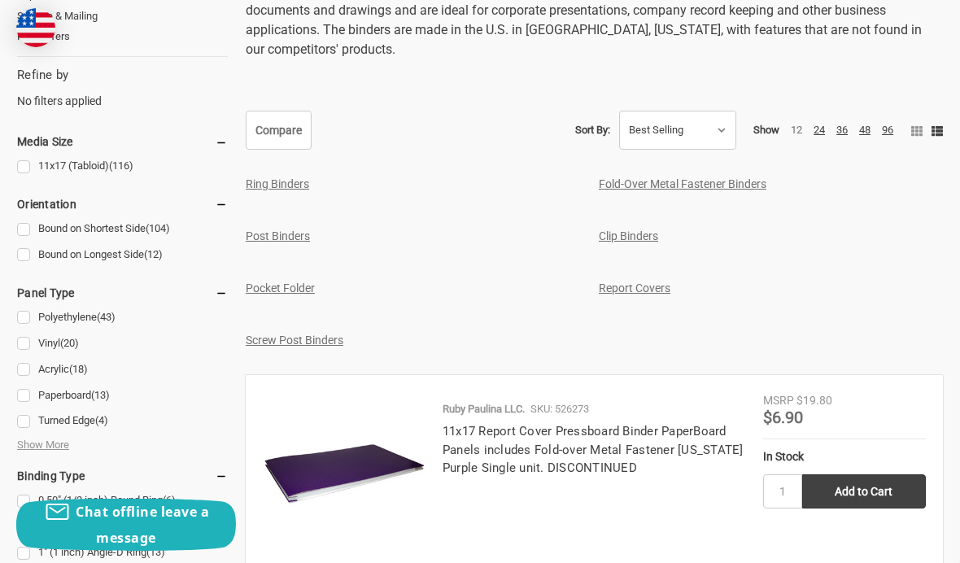
click at [315, 478] on img at bounding box center [344, 473] width 163 height 163
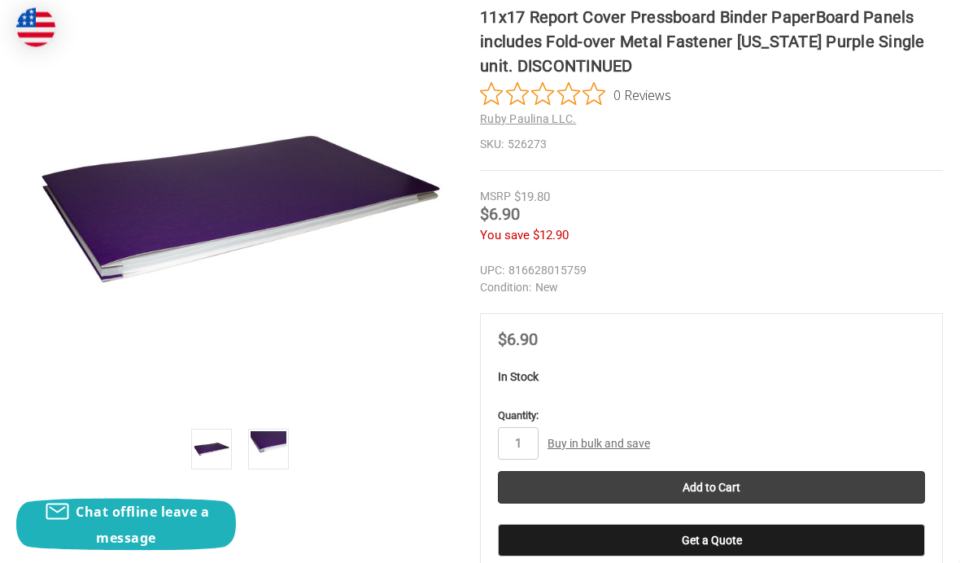
scroll to position [333, 0]
click at [263, 447] on img at bounding box center [269, 449] width 36 height 36
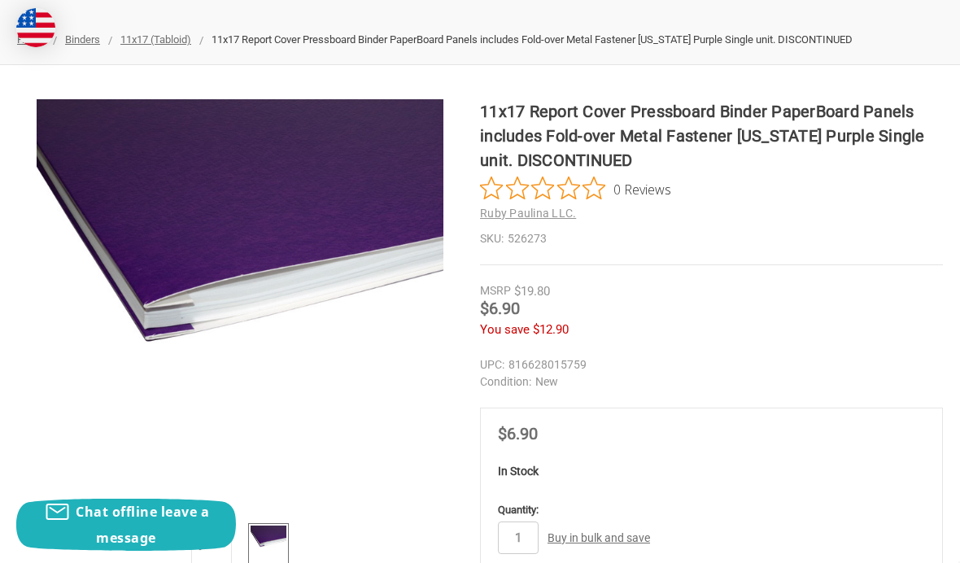
scroll to position [233, 0]
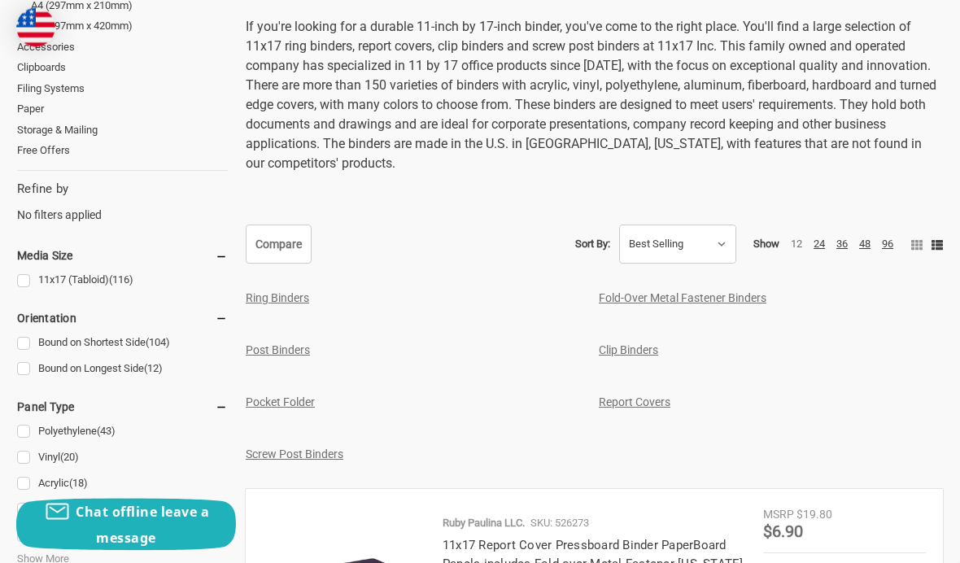
scroll to position [602, 0]
click at [627, 351] on link "Clip Binders" at bounding box center [628, 349] width 59 height 13
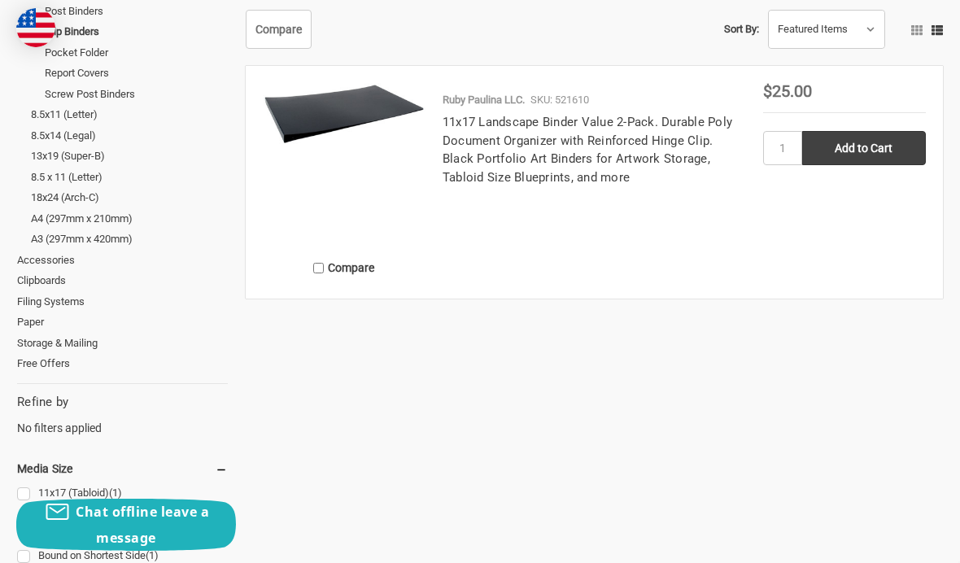
scroll to position [369, 0]
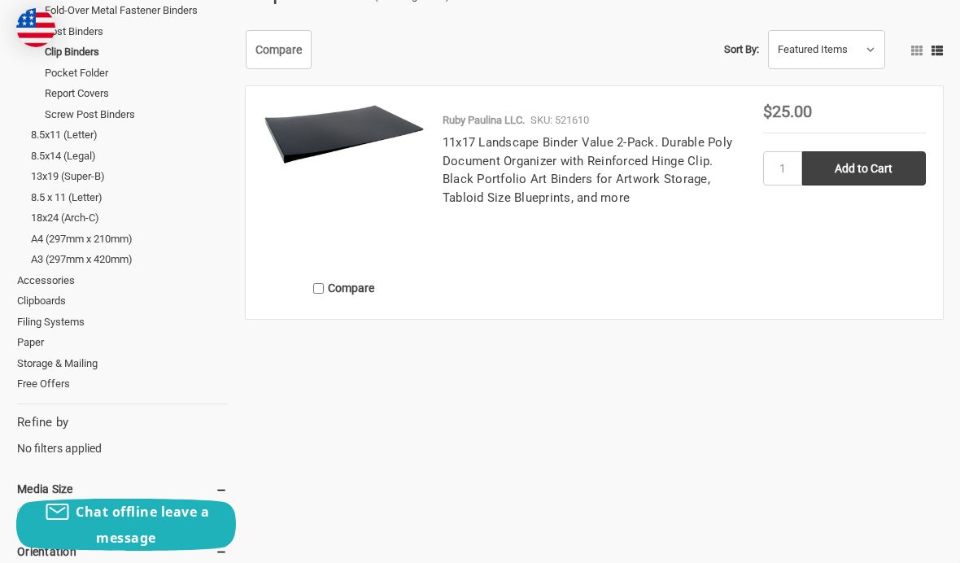
click at [521, 195] on link "11x17 Landscape Binder Value 2-Pack. Durable Poly Document Organizer with Reinf…" at bounding box center [588, 170] width 290 height 70
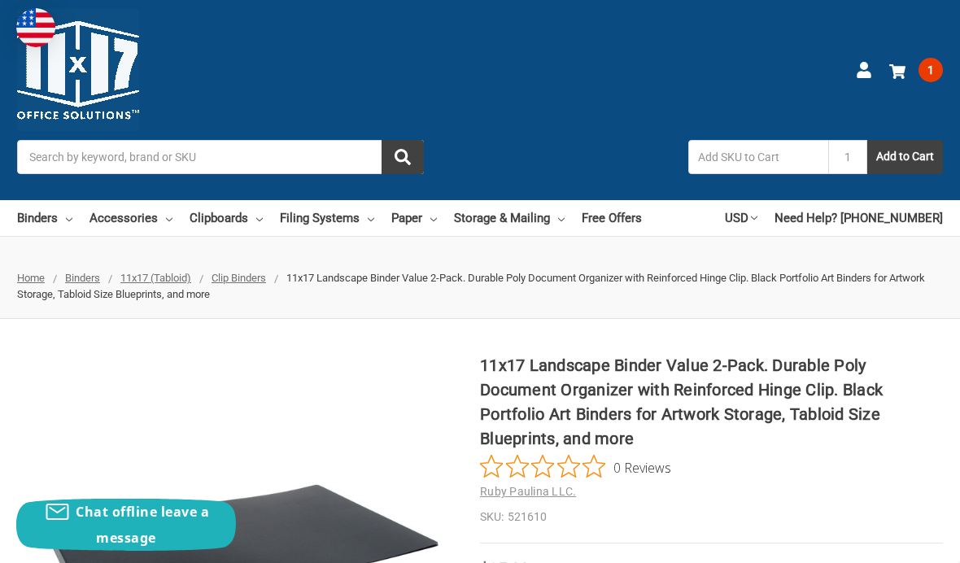
click at [228, 278] on span "Clip Binders" at bounding box center [239, 278] width 55 height 12
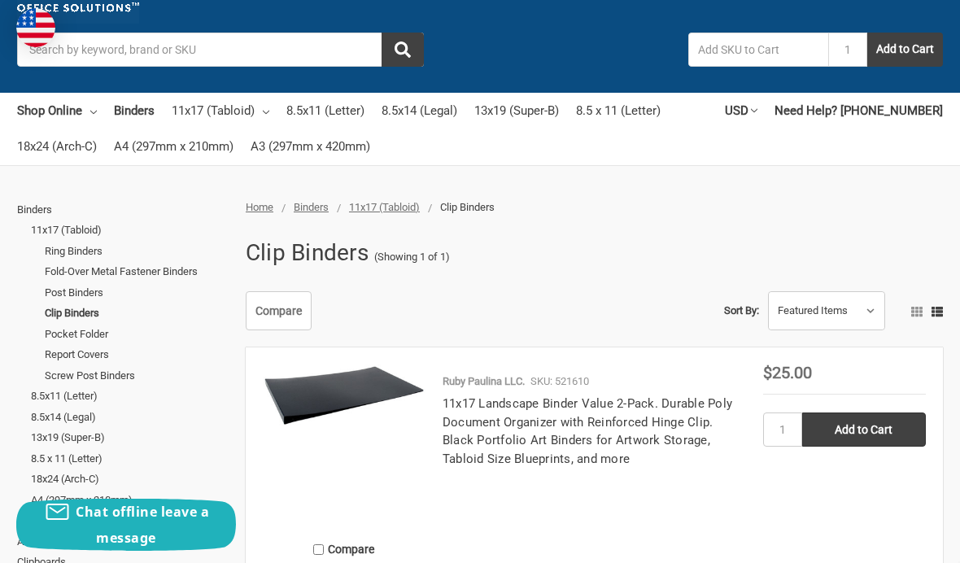
click at [403, 206] on span "11x17 (Tabloid)" at bounding box center [384, 207] width 71 height 12
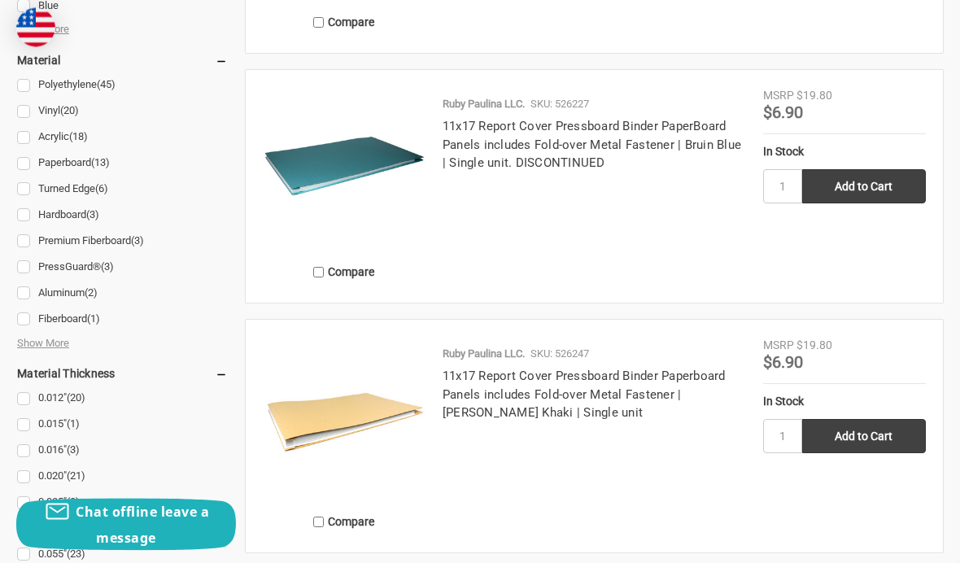
scroll to position [1771, 0]
click at [346, 175] on img at bounding box center [344, 167] width 163 height 163
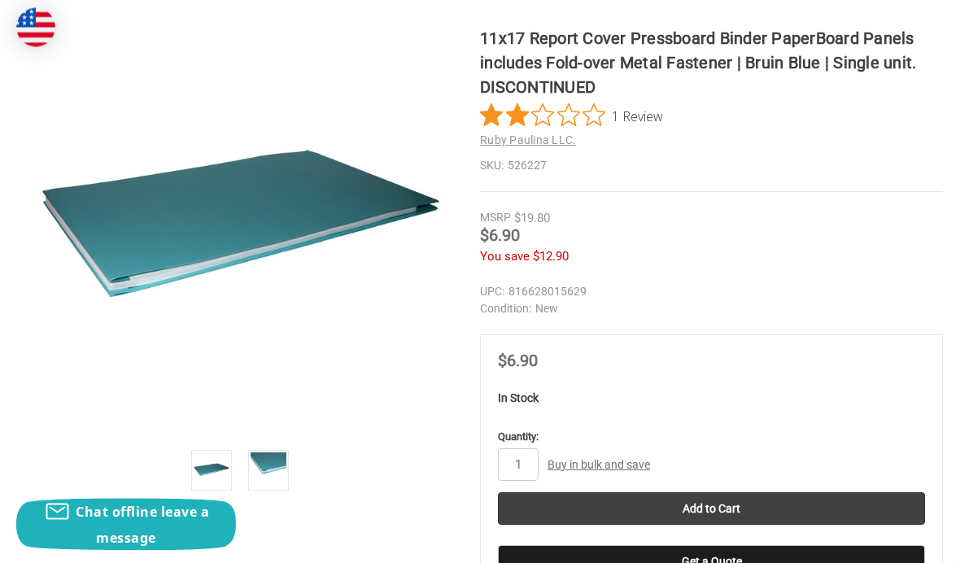
scroll to position [312, 0]
click at [273, 452] on img at bounding box center [269, 470] width 36 height 36
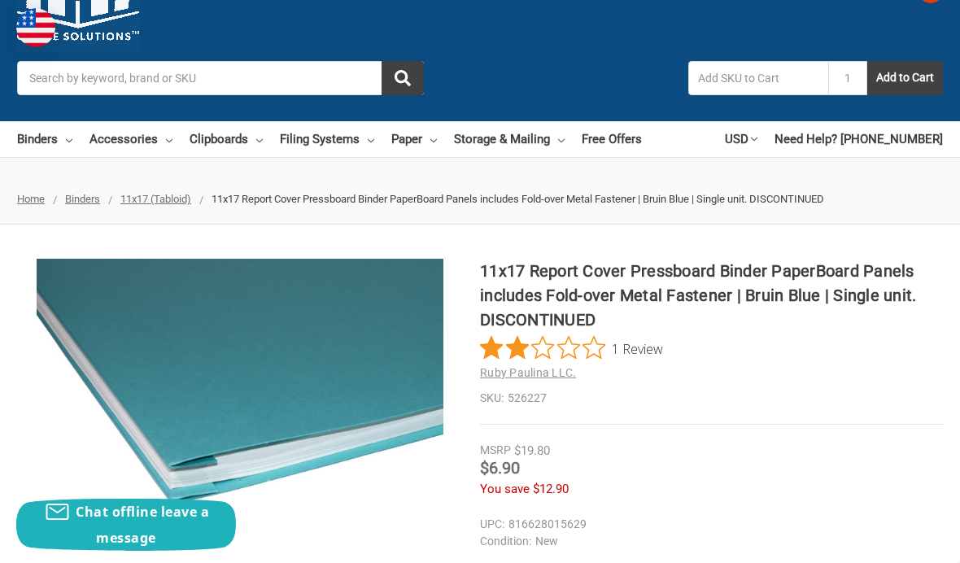
scroll to position [0, 0]
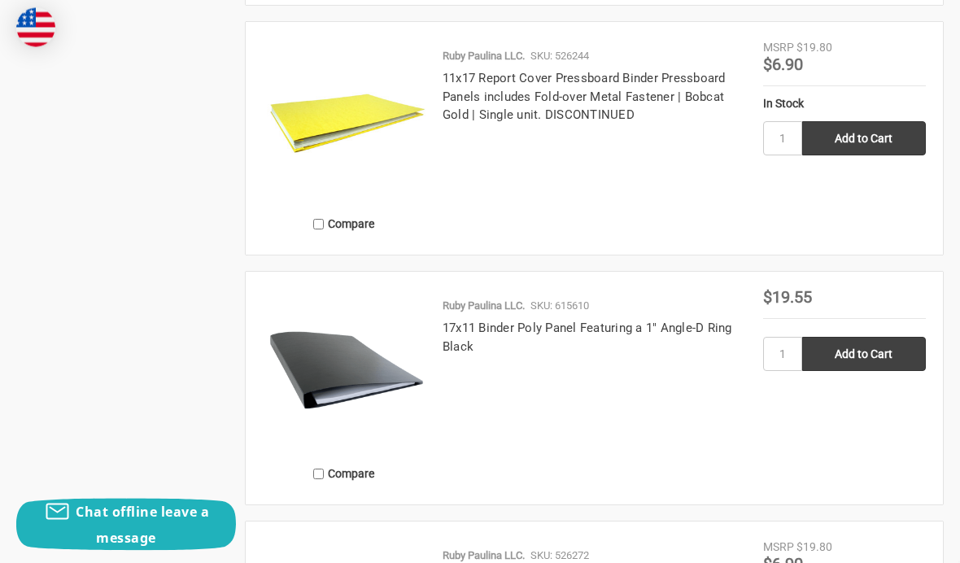
scroll to position [3068, 0]
click at [351, 116] on img at bounding box center [344, 119] width 163 height 163
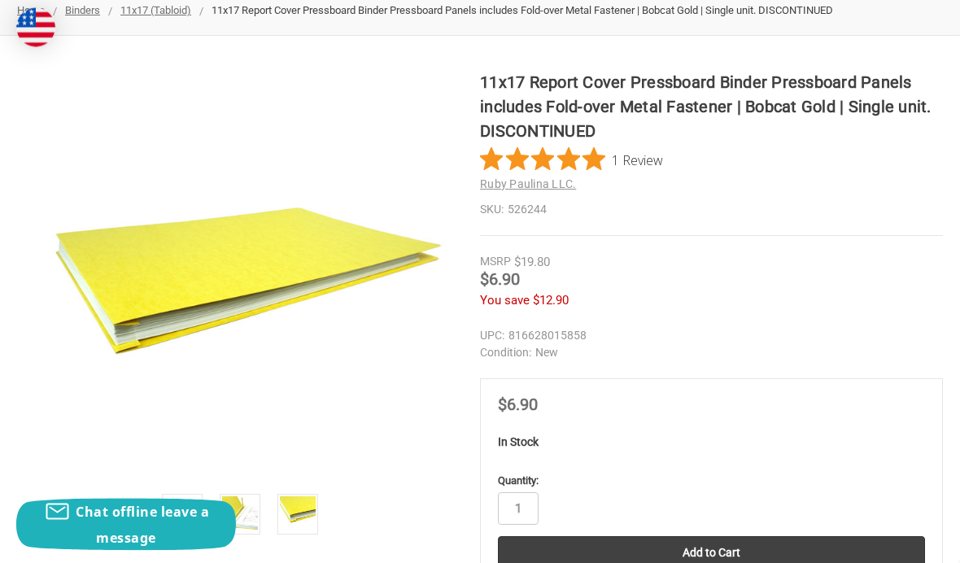
scroll to position [299, 0]
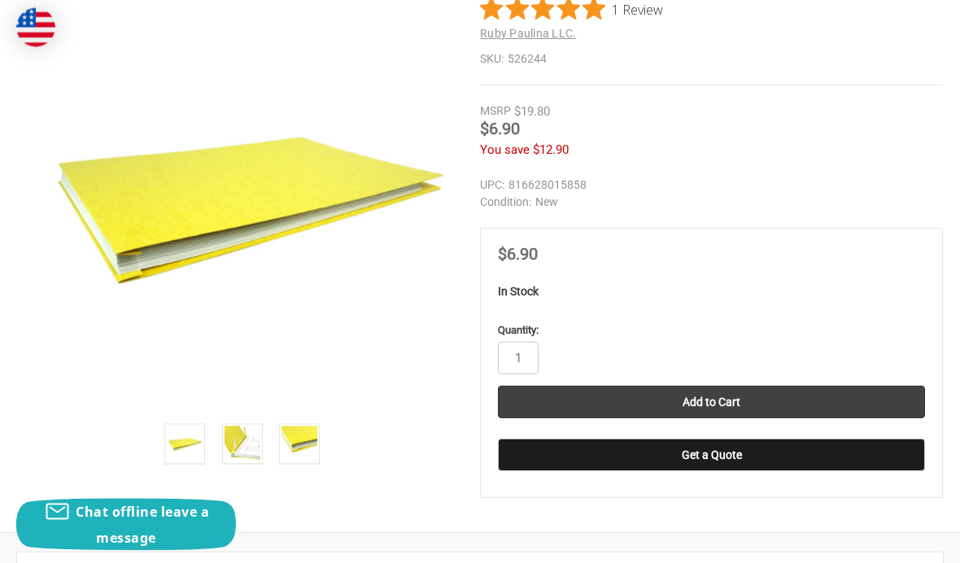
click at [245, 446] on img at bounding box center [243, 444] width 36 height 36
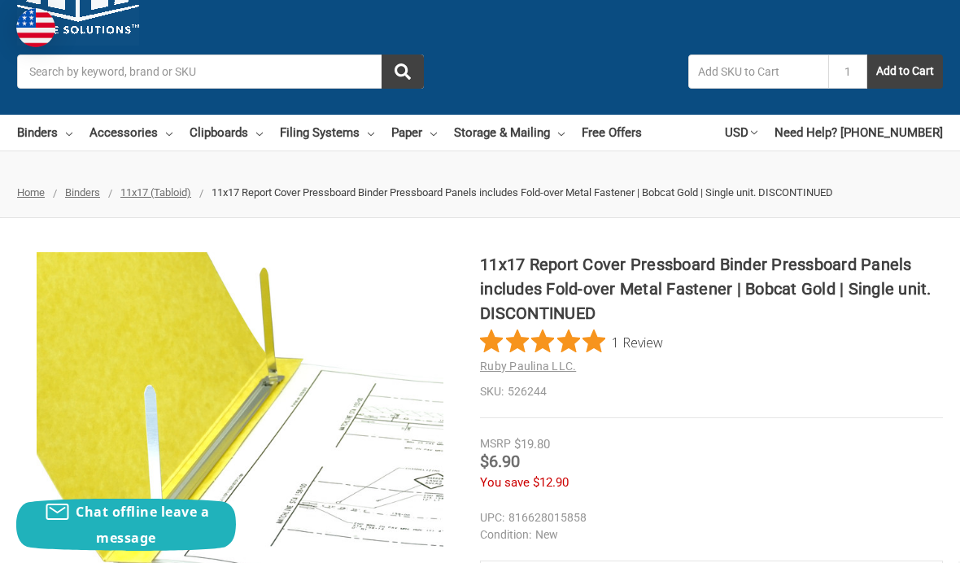
scroll to position [70, 0]
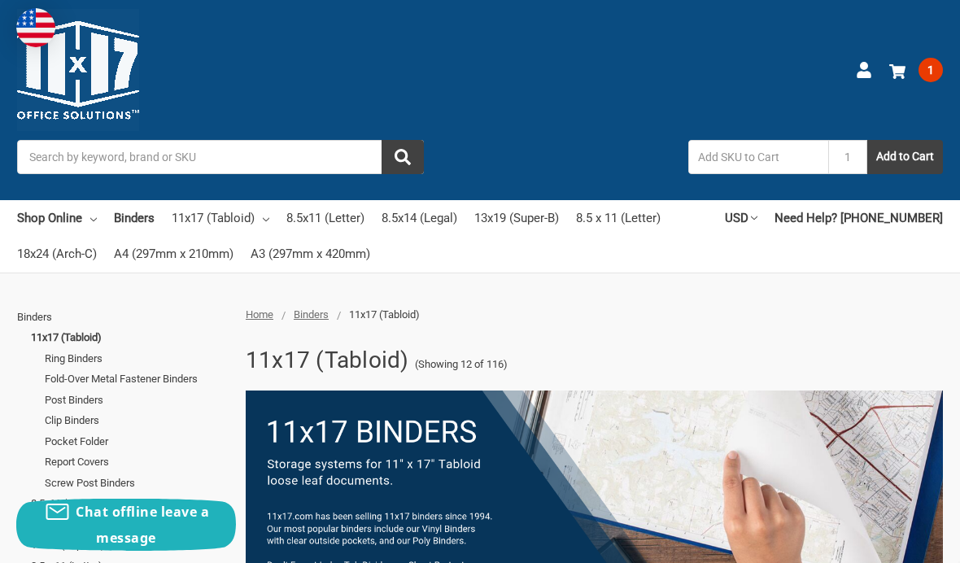
click at [404, 303] on div at bounding box center [480, 298] width 960 height 16
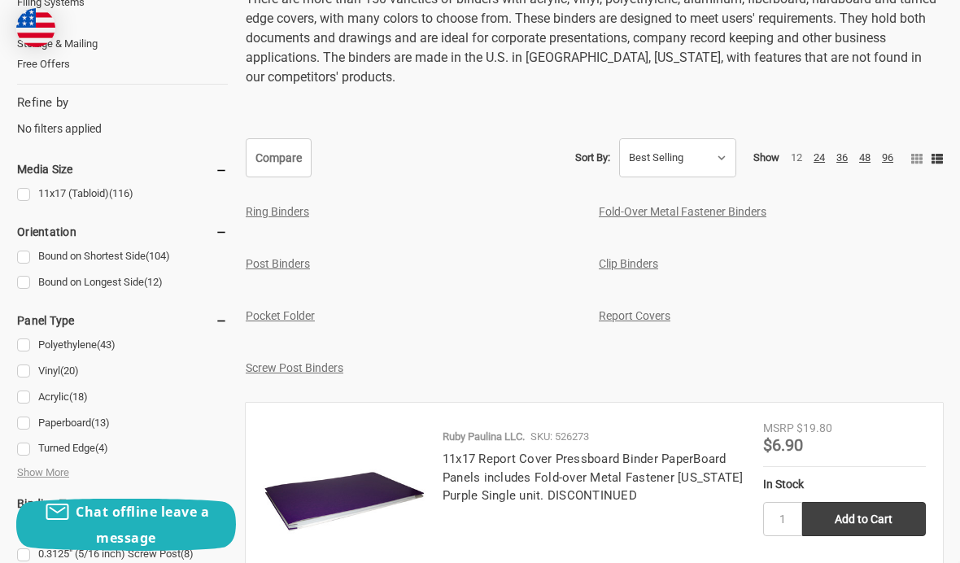
scroll to position [717, 0]
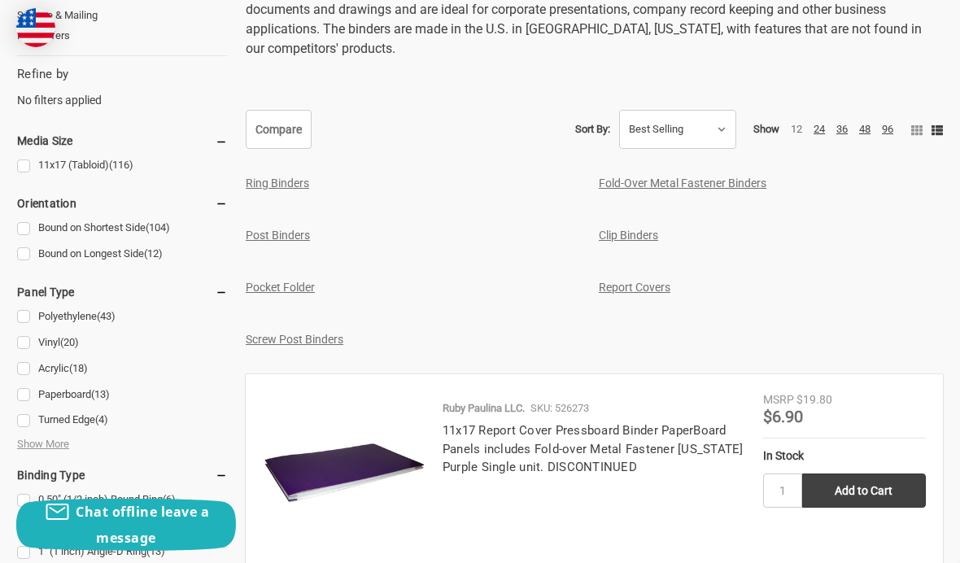
click at [258, 238] on link "Post Binders" at bounding box center [278, 235] width 64 height 13
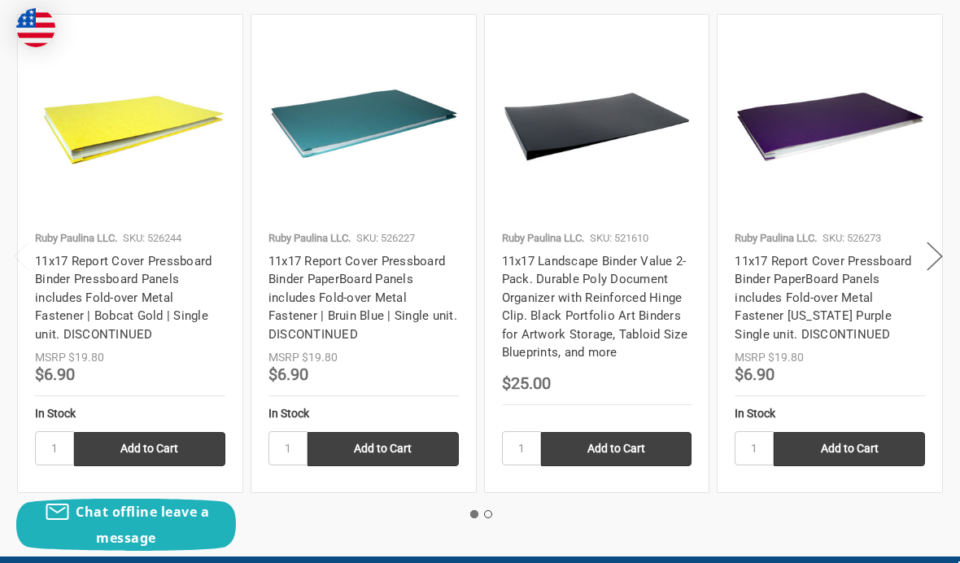
click at [933, 240] on button "Next" at bounding box center [934, 256] width 33 height 50
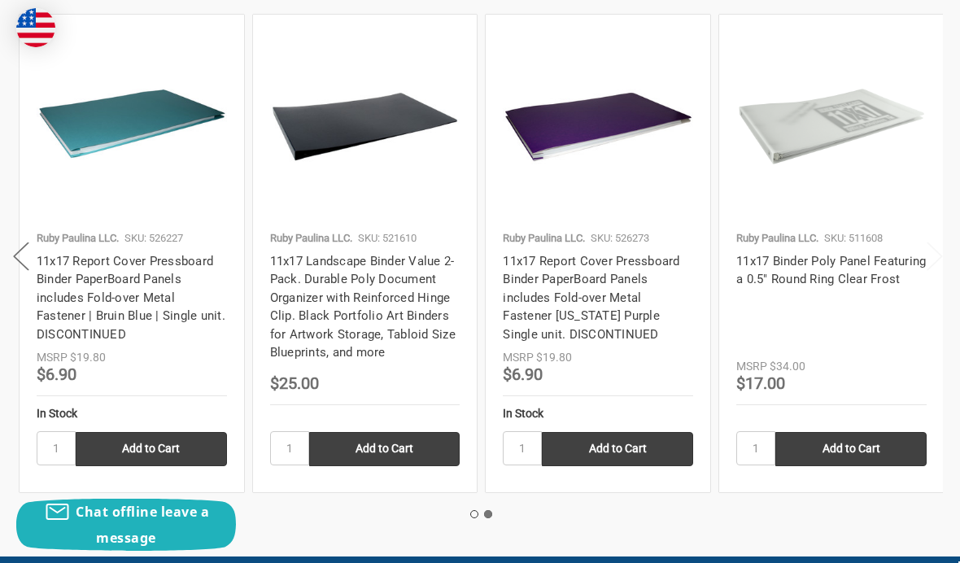
click at [870, 254] on link "11x17 Binder Poly Panel Featuring a 0.5" Round Ring Clear Frost" at bounding box center [831, 270] width 190 height 33
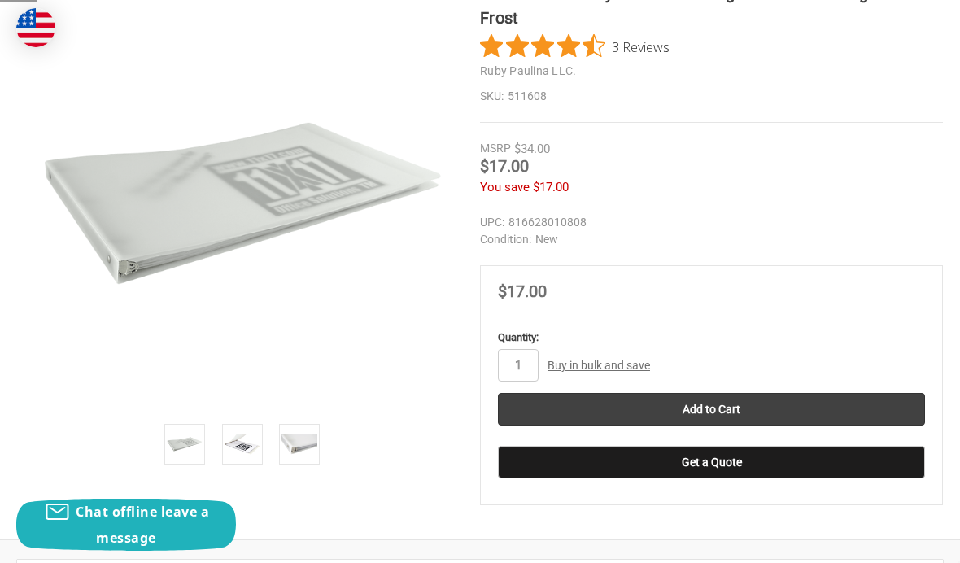
click at [240, 443] on img at bounding box center [243, 444] width 36 height 36
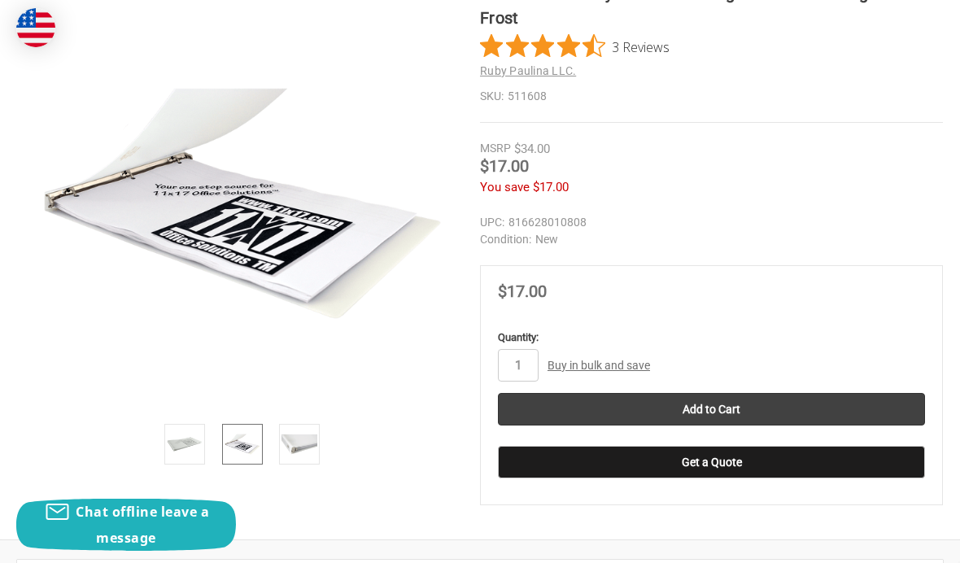
click at [295, 448] on img at bounding box center [299, 444] width 36 height 36
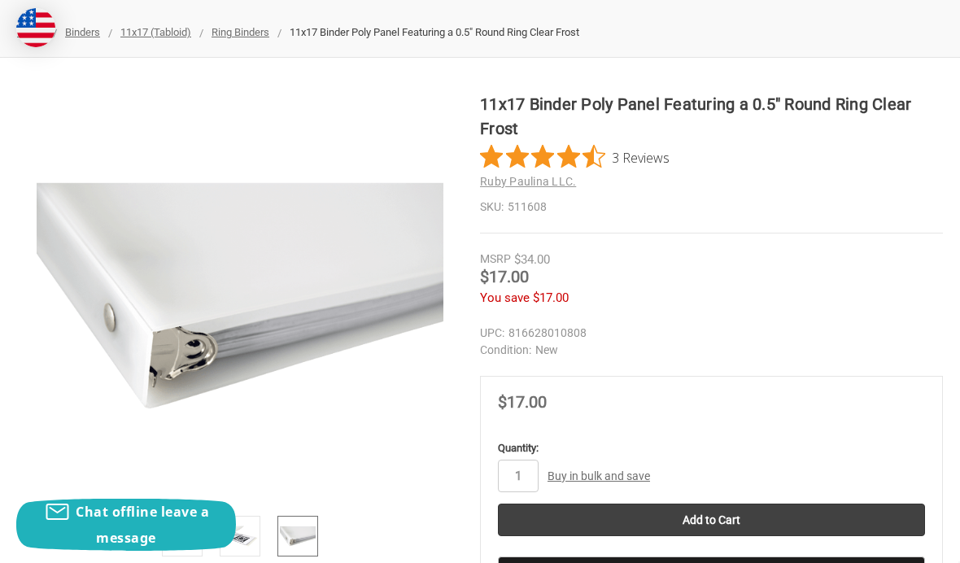
scroll to position [245, 0]
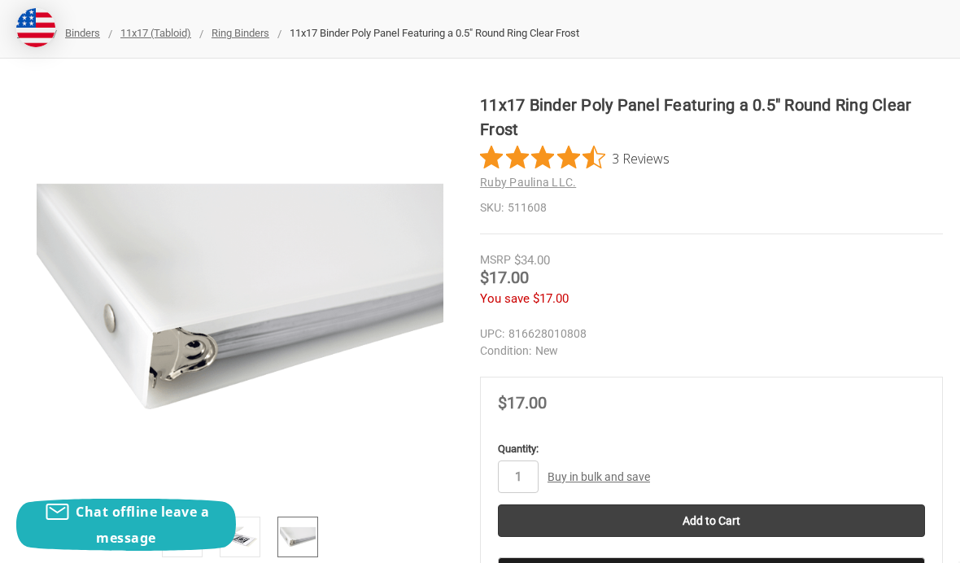
click at [862, 504] on input "Add to Cart" at bounding box center [711, 520] width 427 height 33
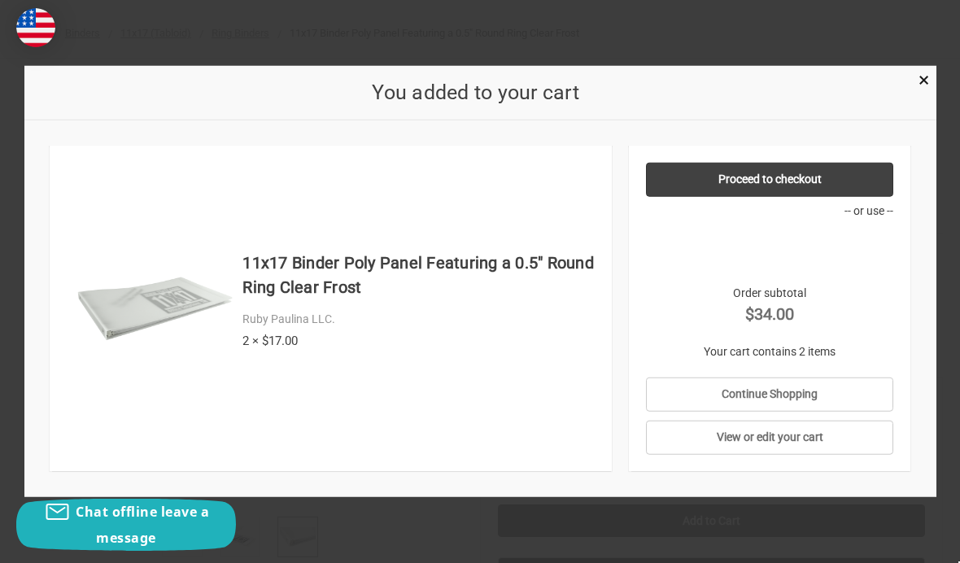
click at [935, 66] on div "You added to your cart" at bounding box center [480, 93] width 912 height 55
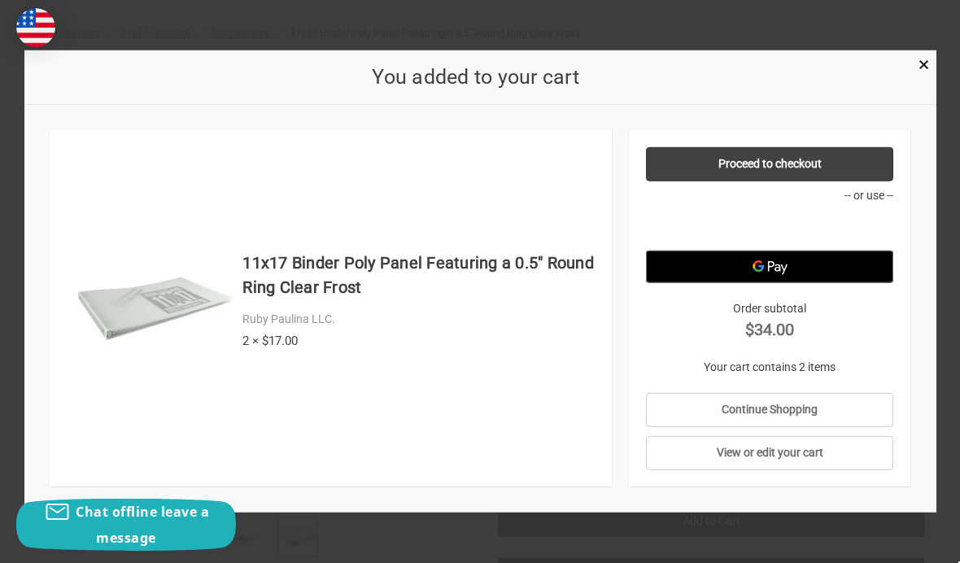
click at [825, 368] on p "Your cart contains 2 items" at bounding box center [769, 367] width 247 height 17
click at [794, 411] on link "Continue Shopping" at bounding box center [769, 410] width 247 height 34
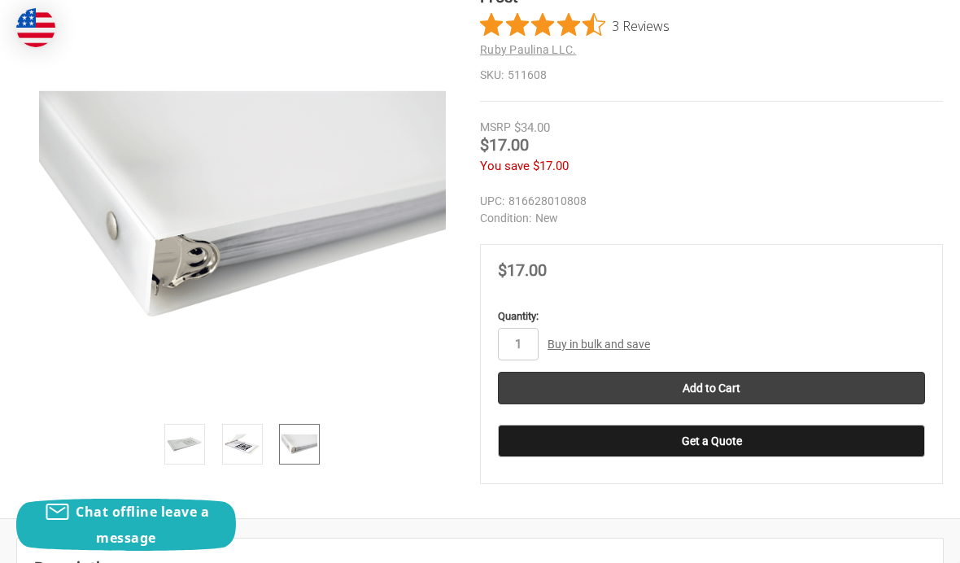
scroll to position [375, 0]
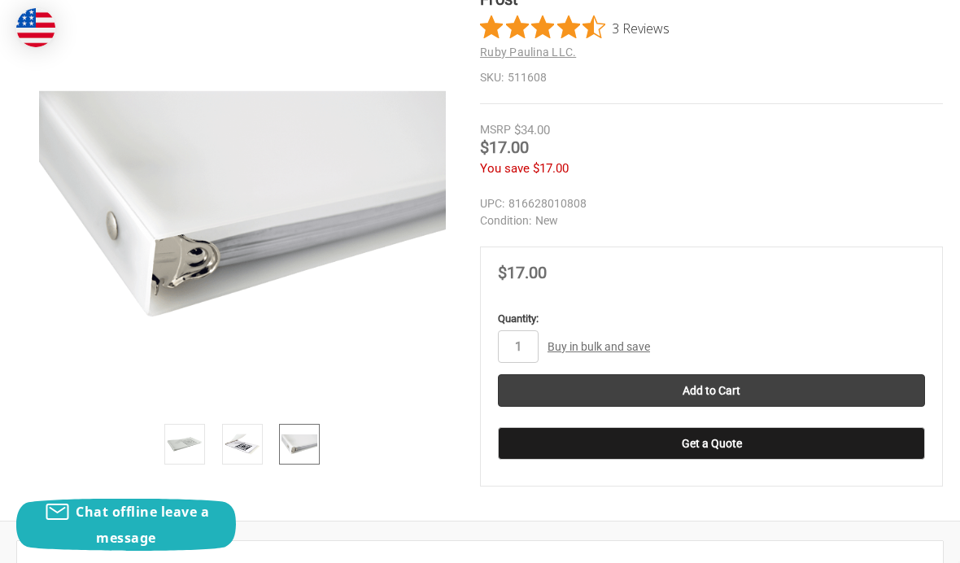
click at [620, 351] on link "Buy in bulk and save" at bounding box center [599, 346] width 103 height 13
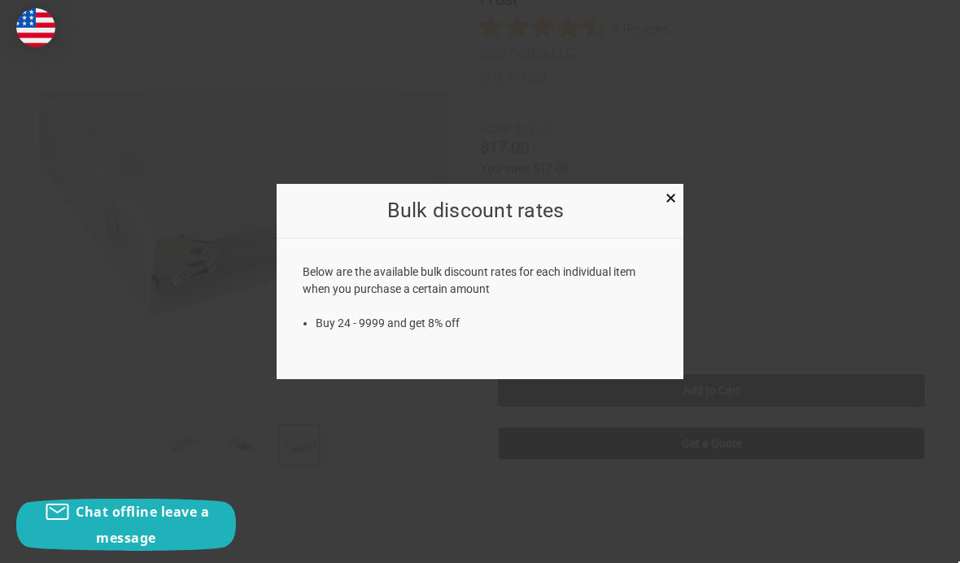
click at [677, 205] on link "×" at bounding box center [670, 196] width 17 height 17
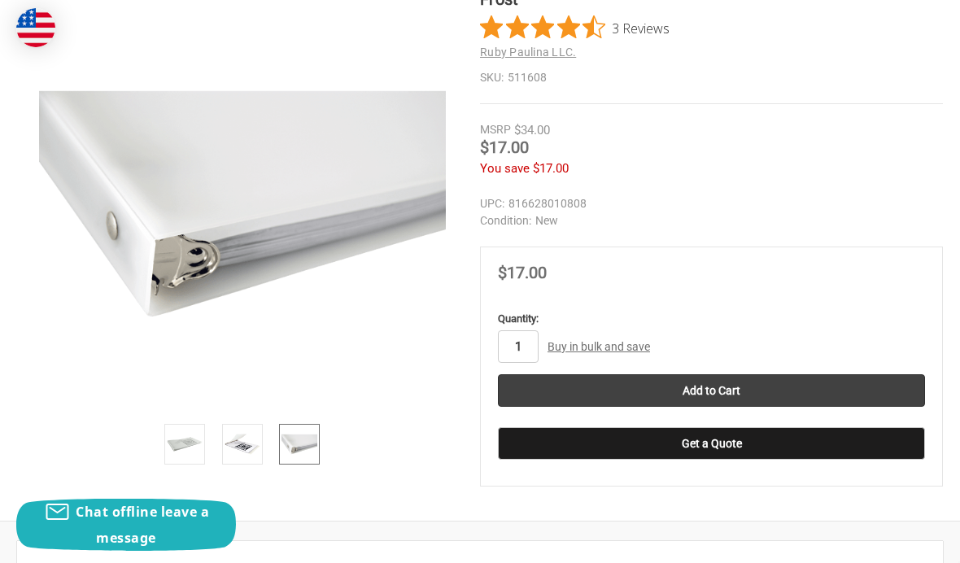
click at [522, 348] on input "1" at bounding box center [518, 346] width 41 height 33
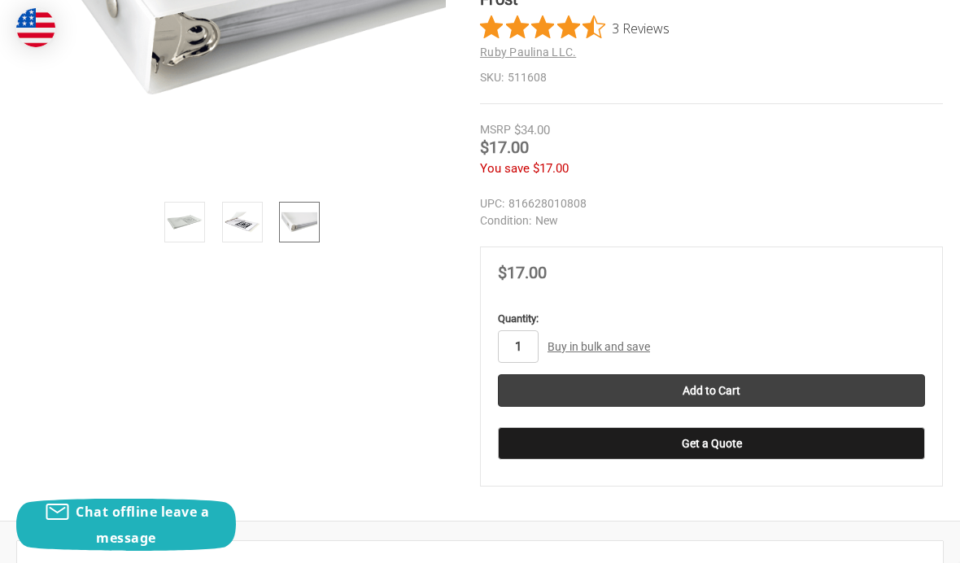
scroll to position [374, 0]
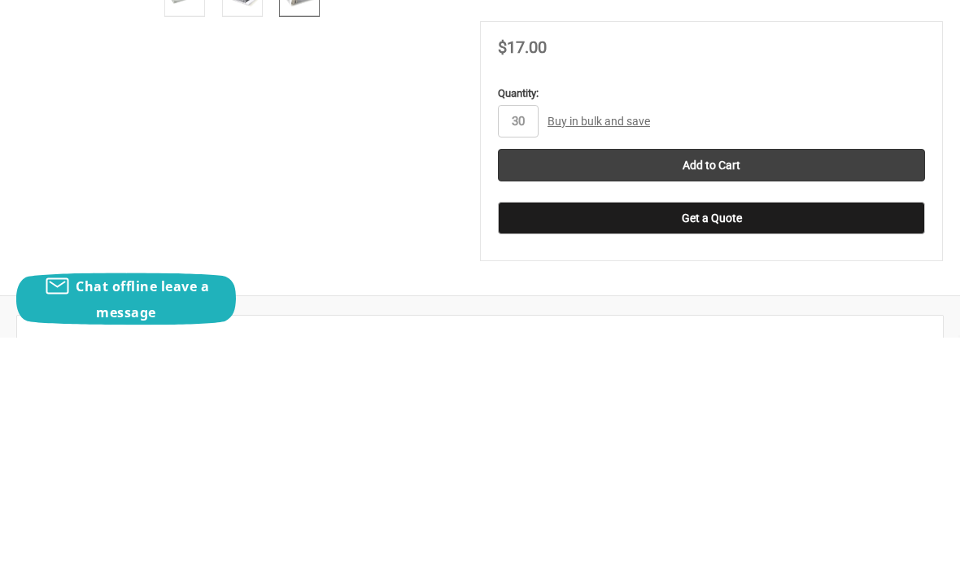
click at [769, 375] on input "Add to Cart" at bounding box center [711, 391] width 427 height 33
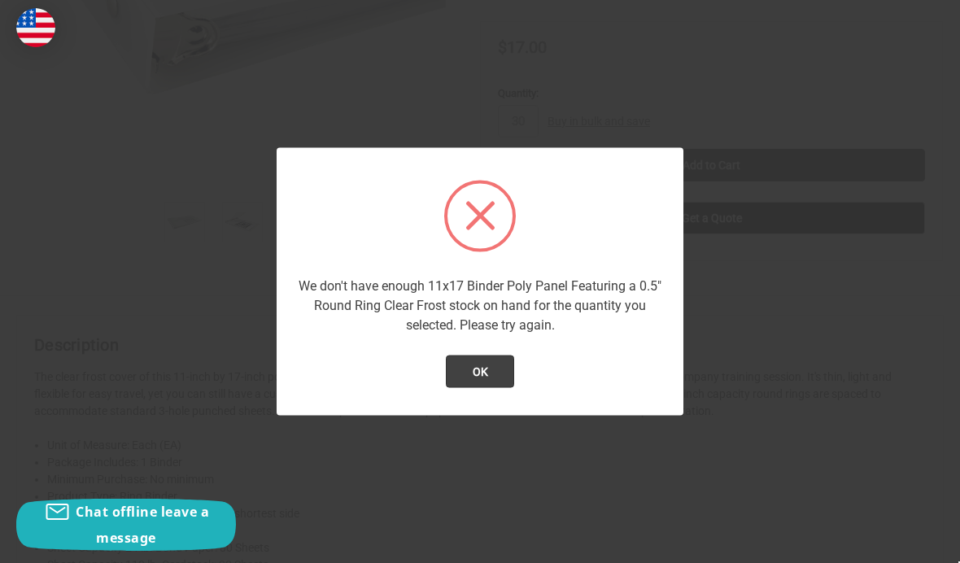
click at [504, 388] on button "OK" at bounding box center [480, 372] width 69 height 33
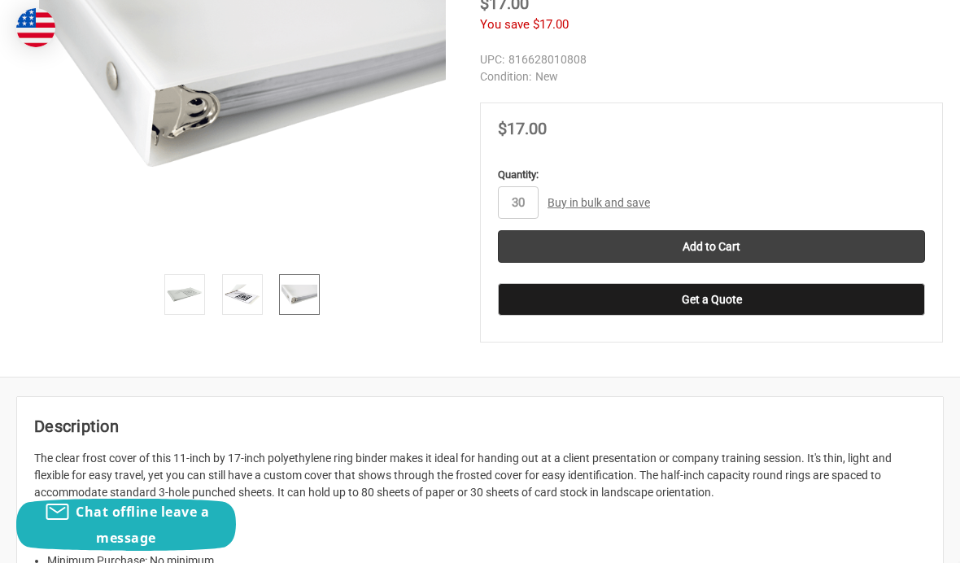
scroll to position [512, 0]
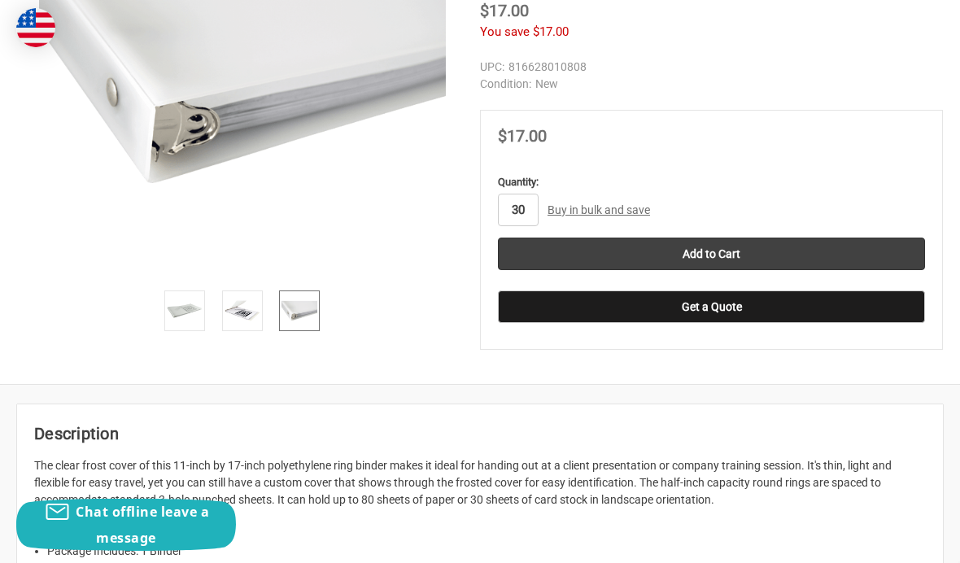
click at [529, 207] on input "30" at bounding box center [518, 210] width 41 height 33
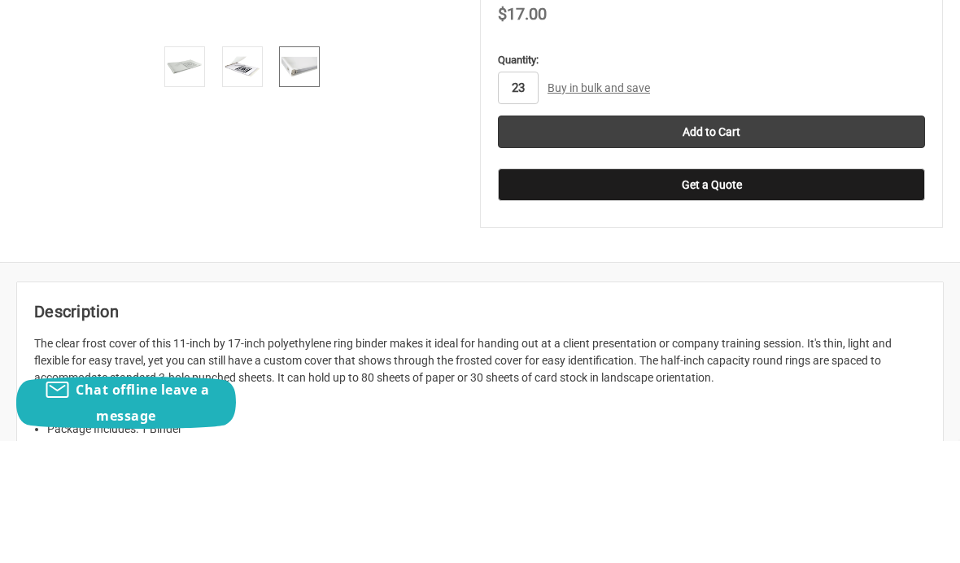
type input "23"
click at [728, 238] on input "Add to Cart" at bounding box center [711, 254] width 427 height 33
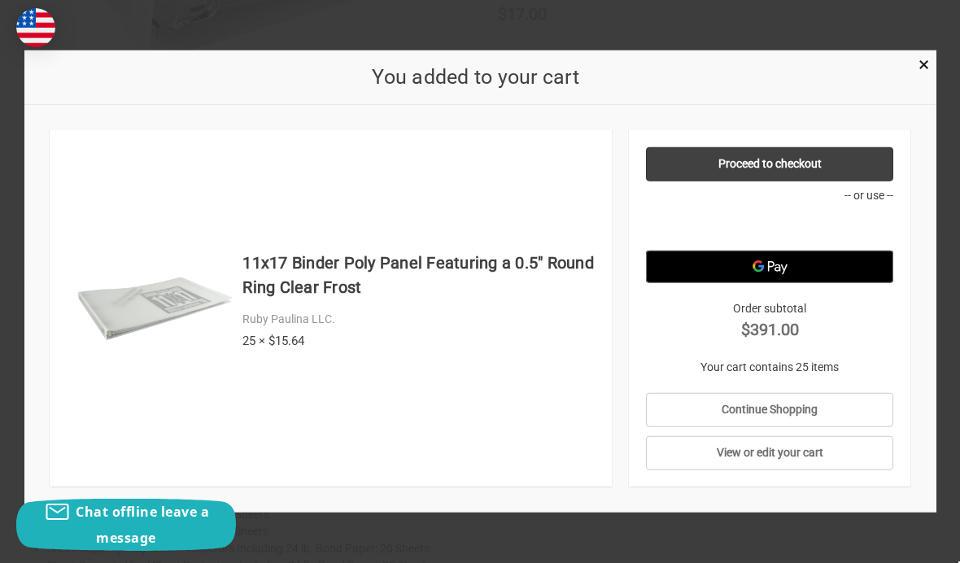
click at [918, 57] on span "×" at bounding box center [923, 65] width 11 height 24
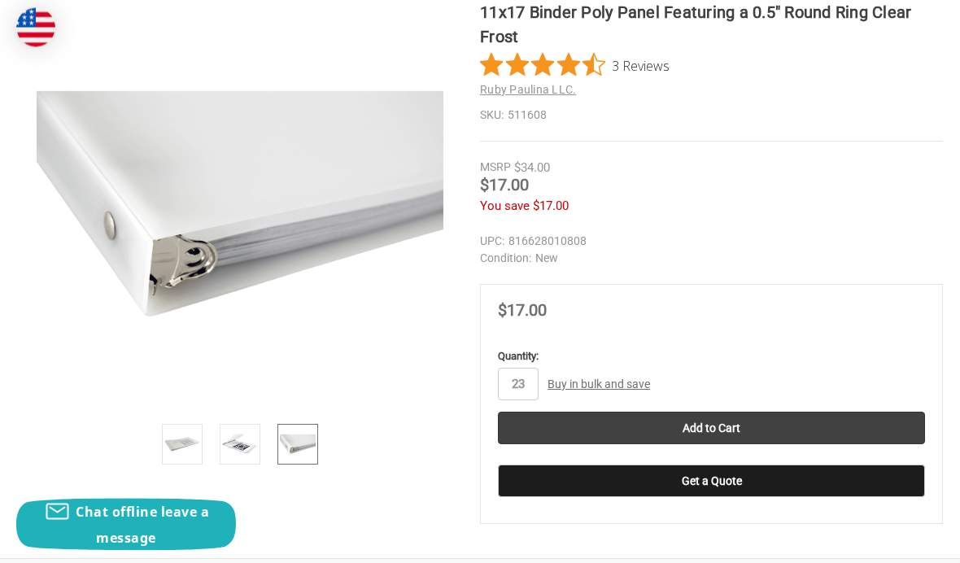
scroll to position [316, 0]
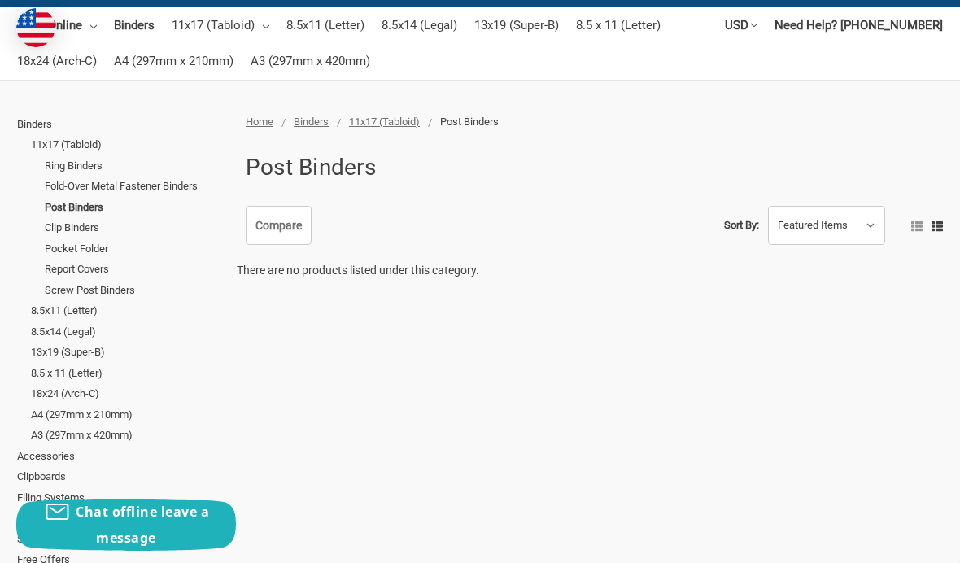
scroll to position [161, 0]
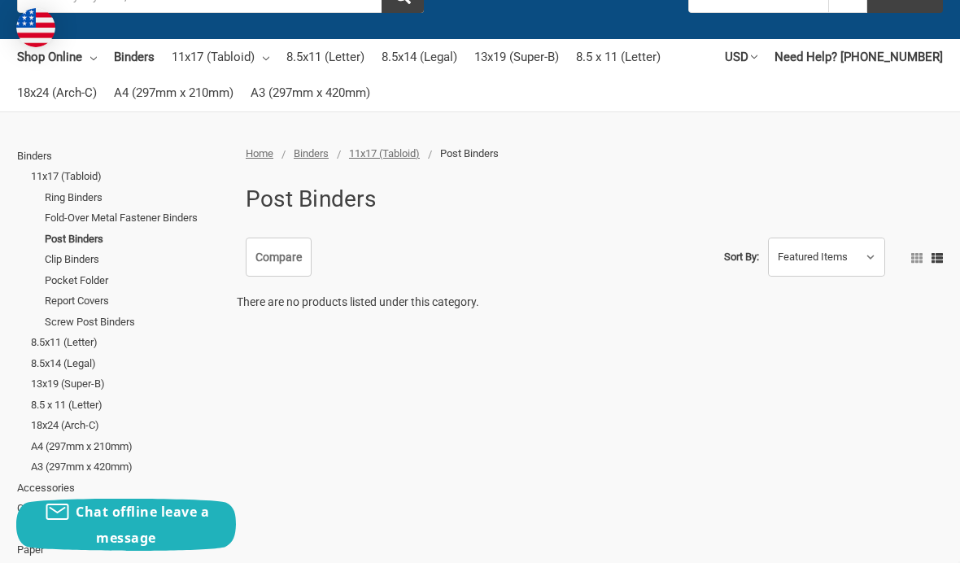
click at [63, 316] on link "Screw Post Binders" at bounding box center [136, 322] width 183 height 21
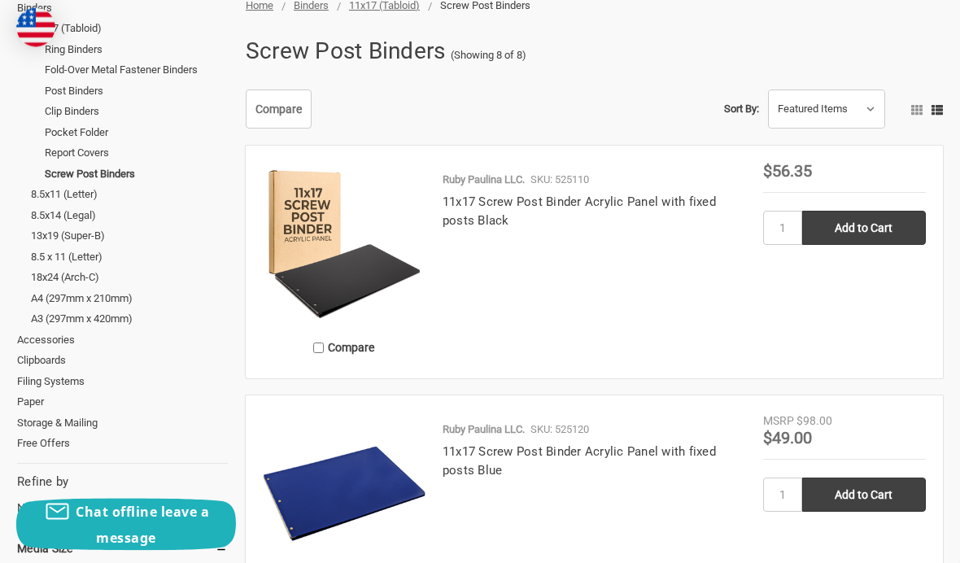
scroll to position [309, 0]
click at [871, 99] on select "Featured Items Newest Items Best Selling A to Z Z to A By Review Price: Ascendi…" at bounding box center [827, 108] width 116 height 37
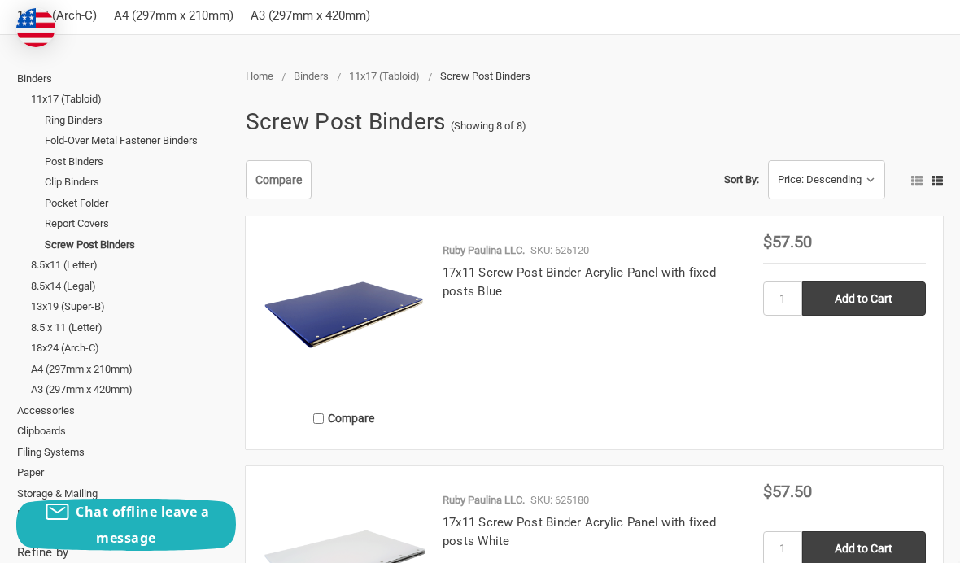
scroll to position [213, 0]
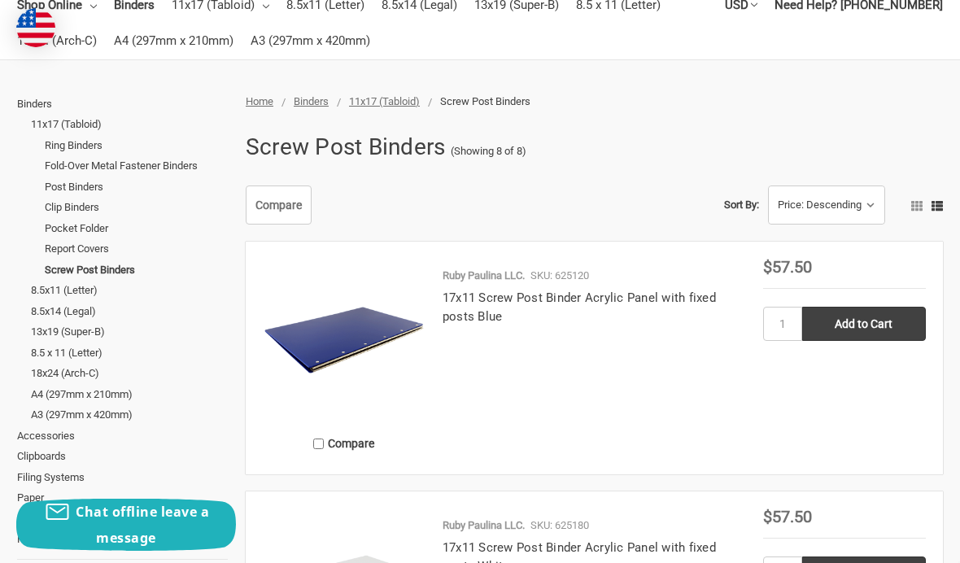
click at [854, 198] on select "Featured Items Newest Items Best Selling A to Z Z to A By Review Price: Ascendi…" at bounding box center [827, 204] width 116 height 37
select select "priceasc"
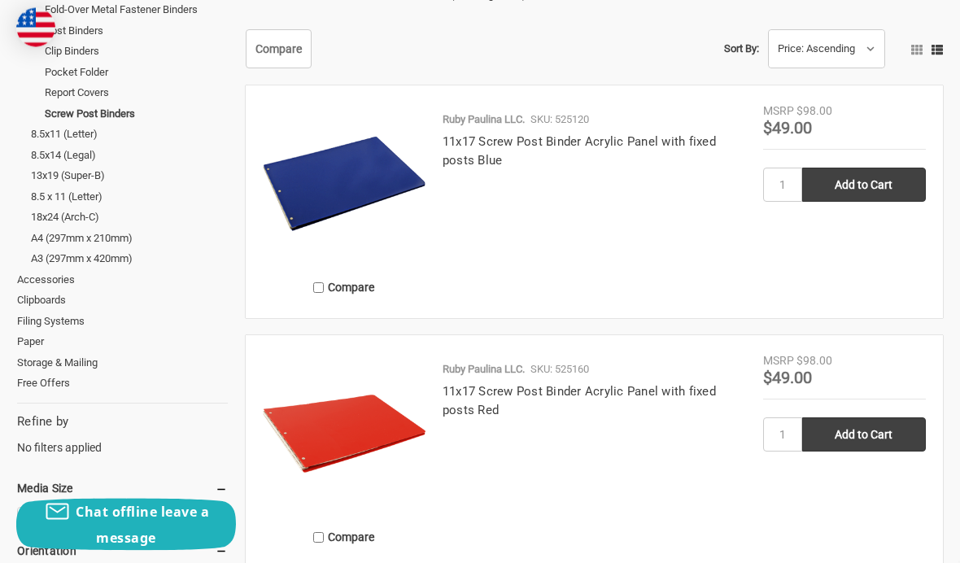
scroll to position [371, 0]
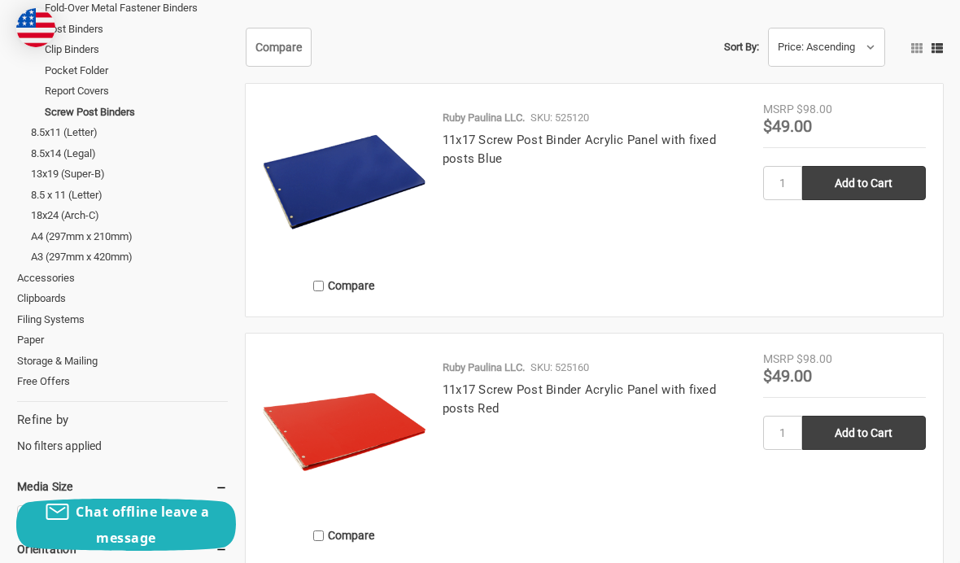
click at [683, 386] on link "11x17 Screw Post Binder Acrylic Panel with fixed posts Red" at bounding box center [579, 398] width 273 height 33
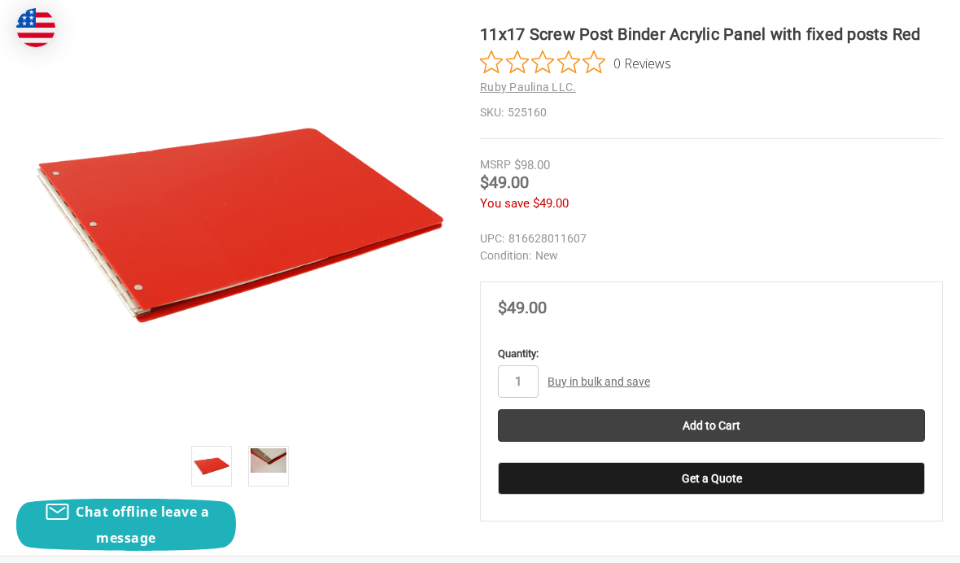
click at [258, 454] on img at bounding box center [269, 460] width 36 height 24
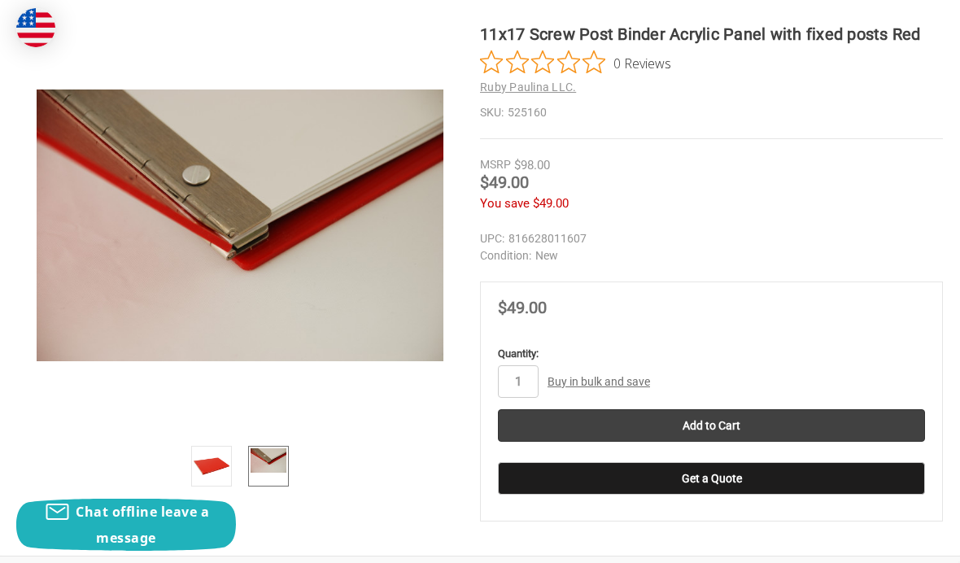
click at [204, 462] on img at bounding box center [212, 466] width 36 height 36
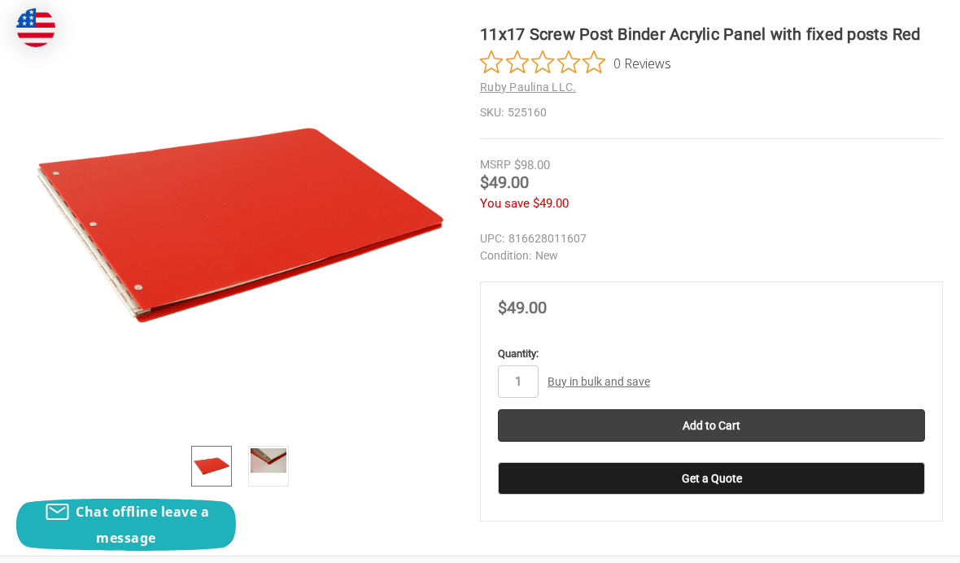
click at [553, 442] on input "Add to Cart" at bounding box center [711, 425] width 427 height 33
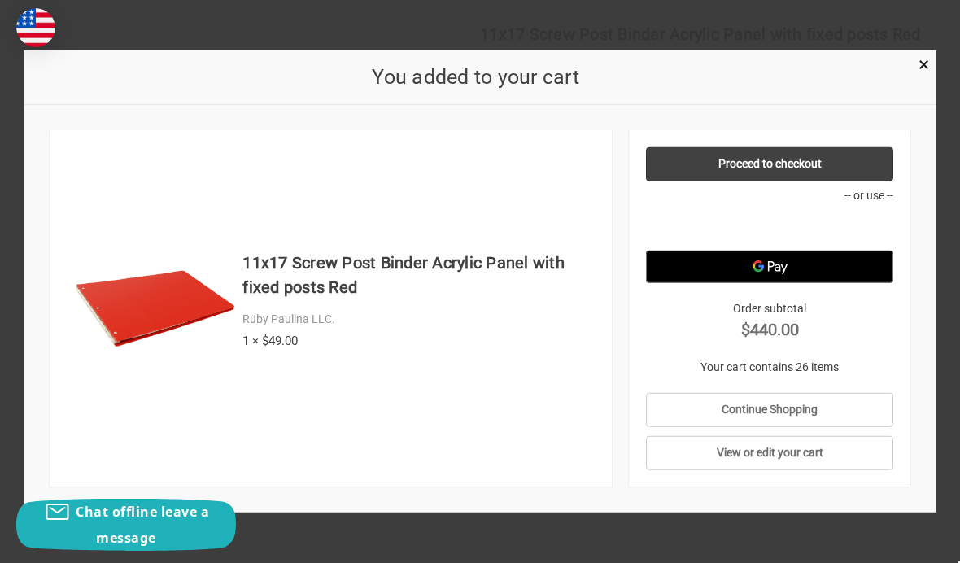
click at [924, 76] on span "×" at bounding box center [923, 65] width 11 height 24
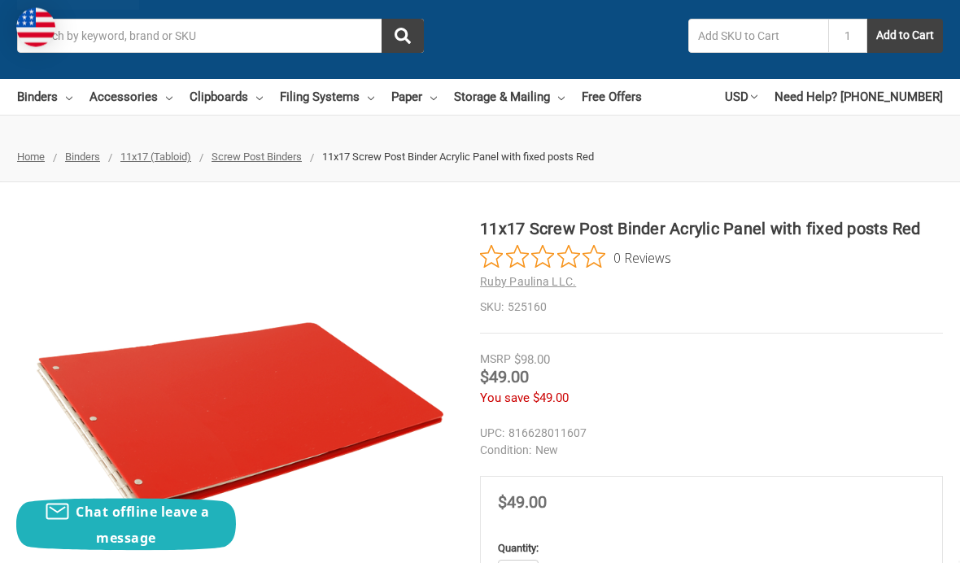
scroll to position [90, 0]
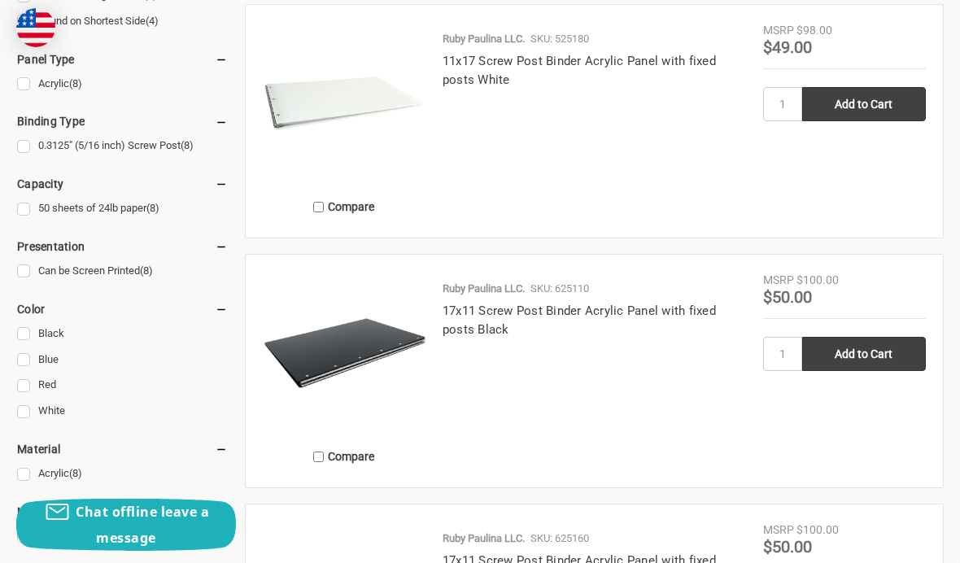
click at [300, 111] on img at bounding box center [344, 103] width 163 height 163
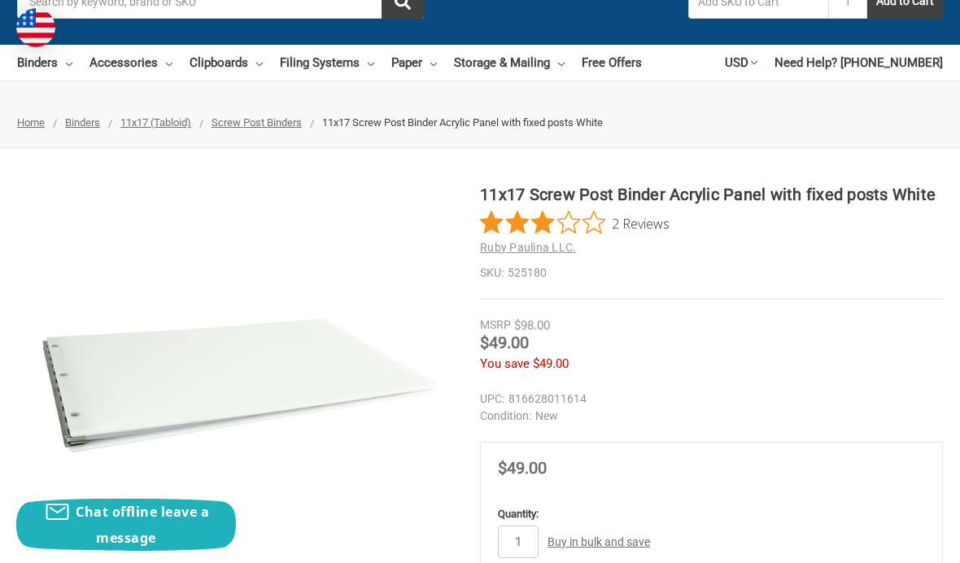
scroll to position [151, 0]
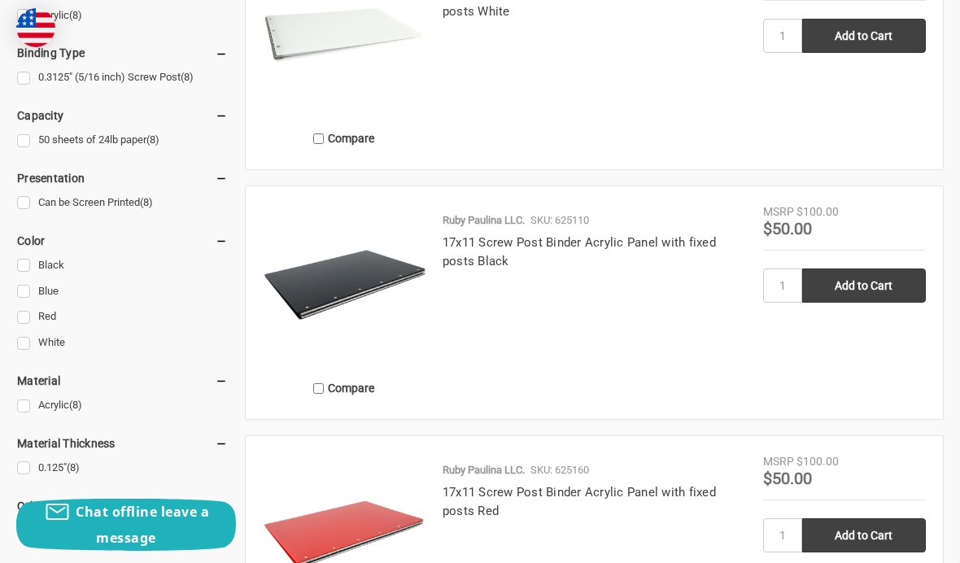
scroll to position [1017, 0]
